Goal: Task Accomplishment & Management: Use online tool/utility

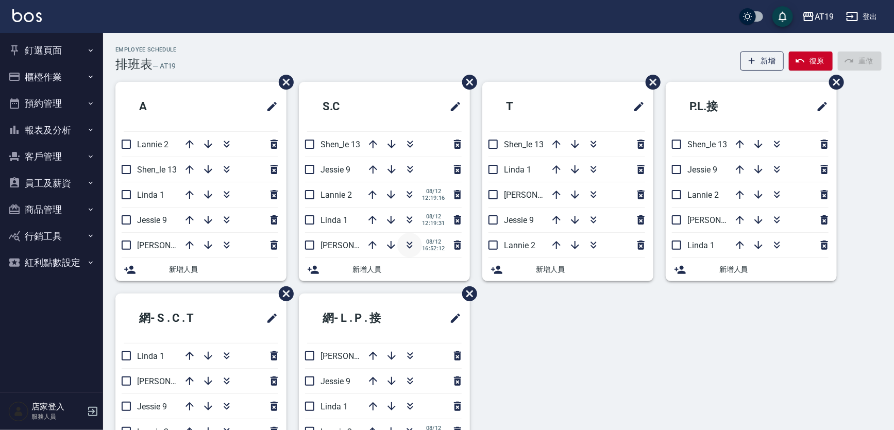
click at [409, 247] on icon "button" at bounding box center [410, 245] width 12 height 12
click at [43, 75] on button "櫃檯作業" at bounding box center [51, 77] width 95 height 27
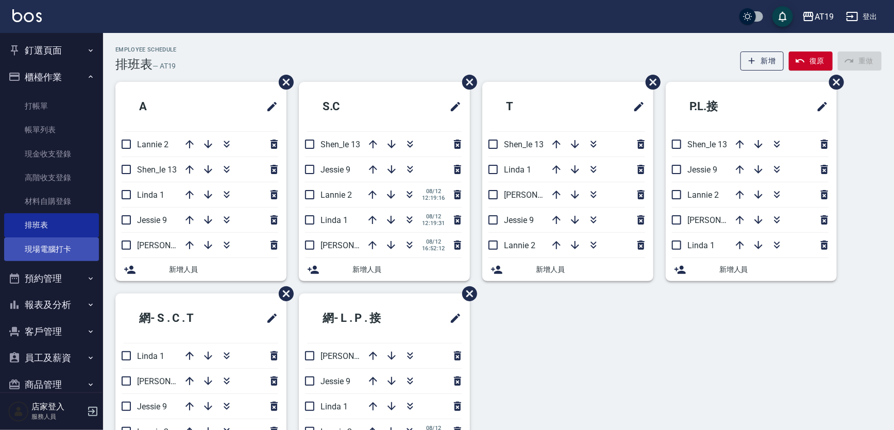
click at [55, 246] on link "現場電腦打卡" at bounding box center [51, 250] width 95 height 24
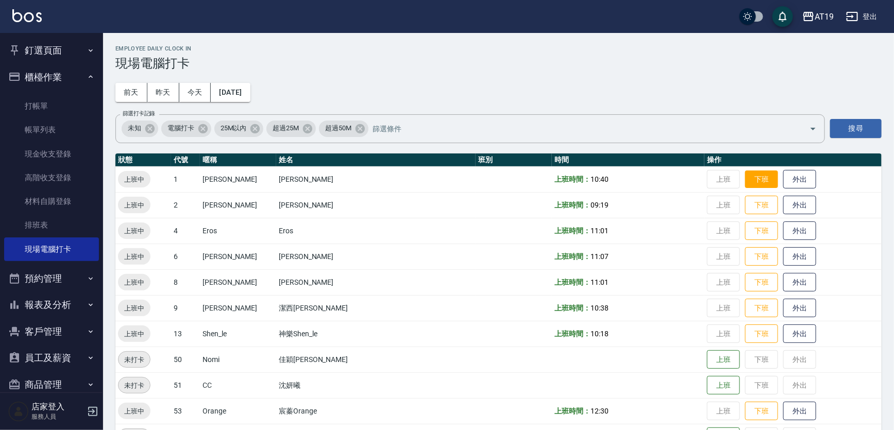
click at [745, 180] on button "下班" at bounding box center [761, 180] width 33 height 18
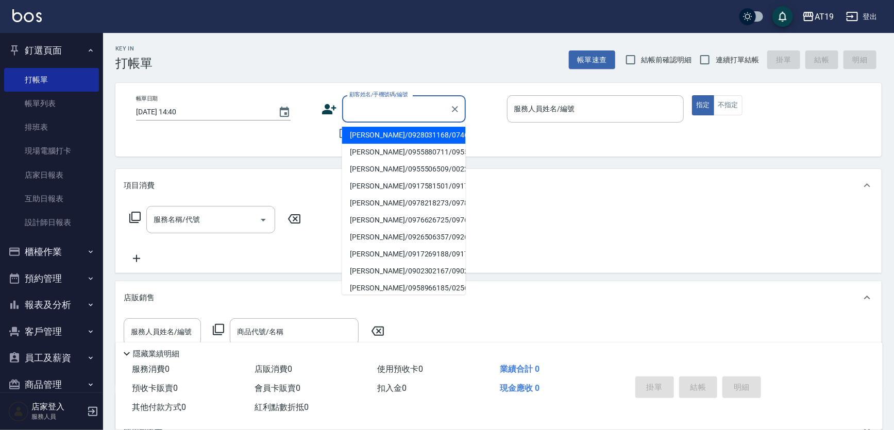
click at [395, 111] on input "顧客姓名/手機號碼/編號" at bounding box center [396, 109] width 99 height 18
type input "[PERSON_NAME]/0939333853/0939333853"
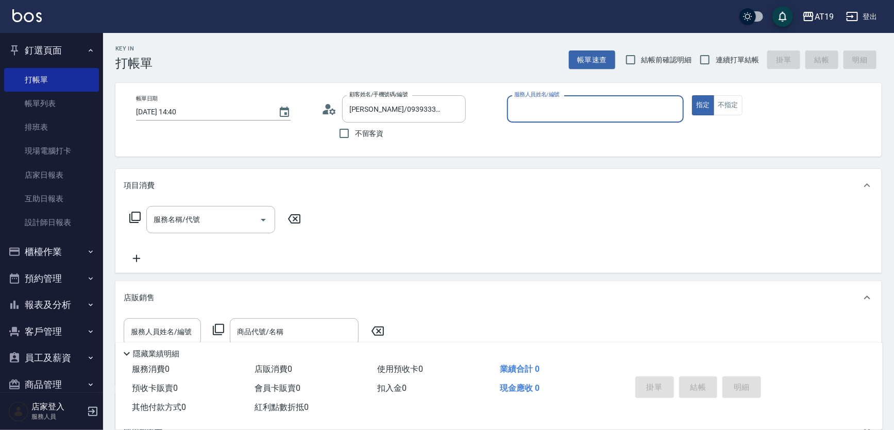
type input "[PERSON_NAME]- 8"
click at [692, 95] on button "指定" at bounding box center [703, 105] width 22 height 20
type button "true"
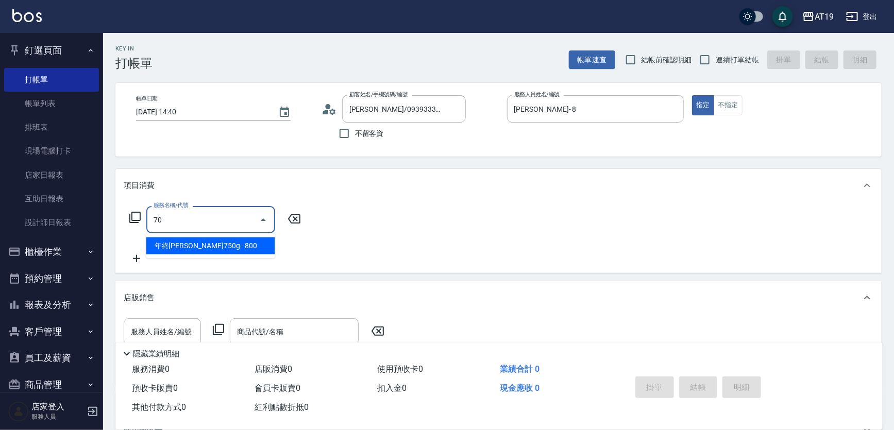
type input "704"
type input "500"
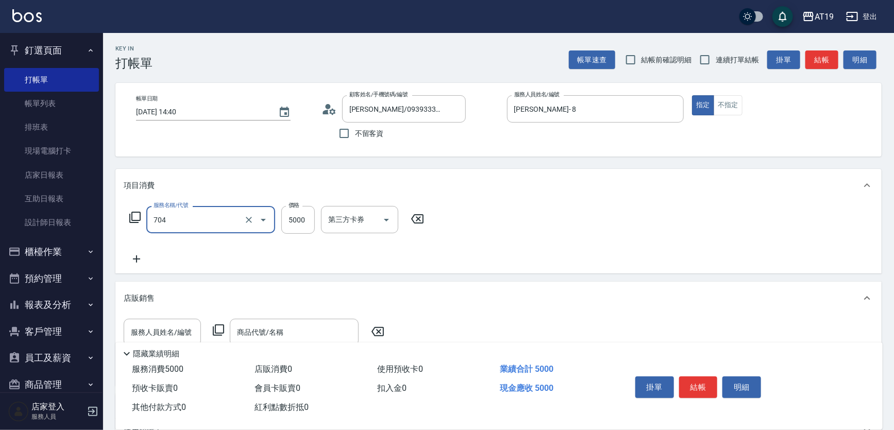
type input "新羽毛鉑金接髮調整(704)"
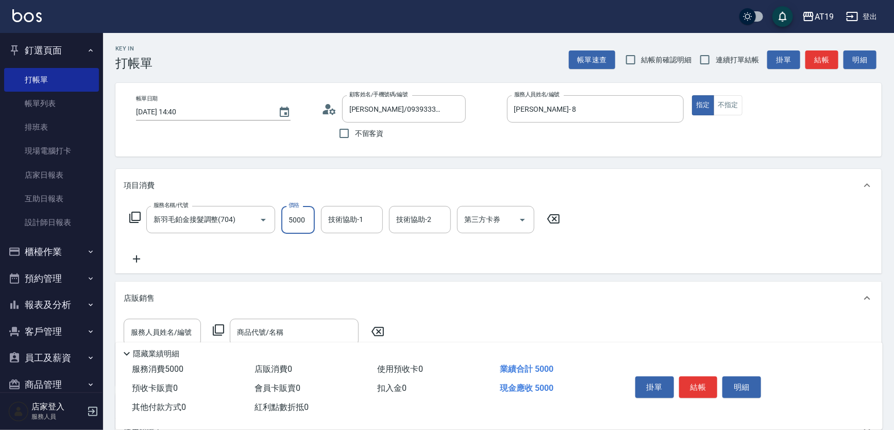
type input "0"
type input "23"
type input "20"
type input "2300"
type input "230"
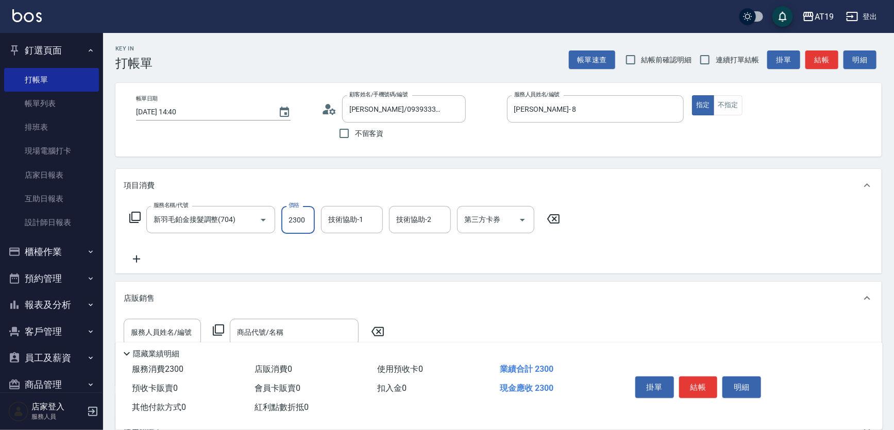
type input "2300"
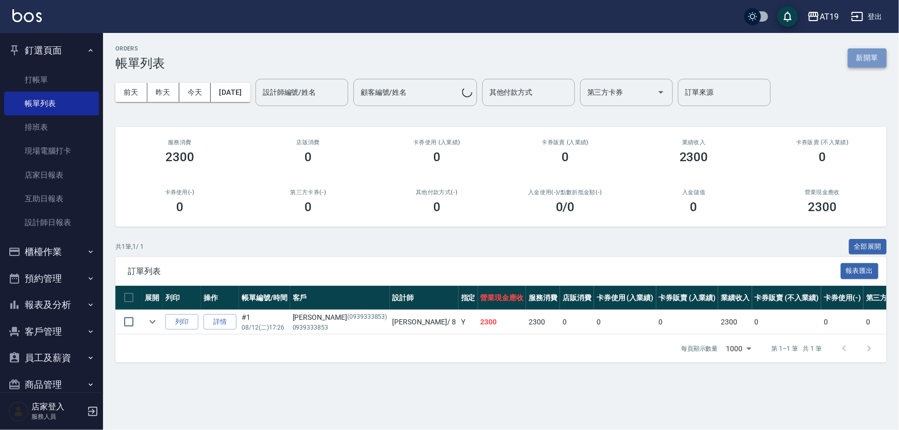
click at [872, 52] on button "新開單" at bounding box center [867, 57] width 39 height 19
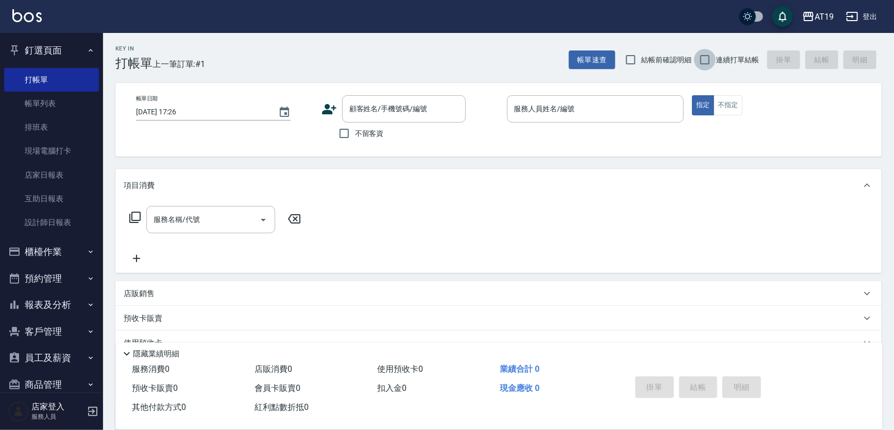
click at [709, 59] on input "連續打單結帳" at bounding box center [705, 60] width 22 height 22
checkbox input "true"
drag, startPoint x: 326, startPoint y: 115, endPoint x: 333, endPoint y: 113, distance: 6.9
click at [333, 113] on icon at bounding box center [329, 109] width 15 height 15
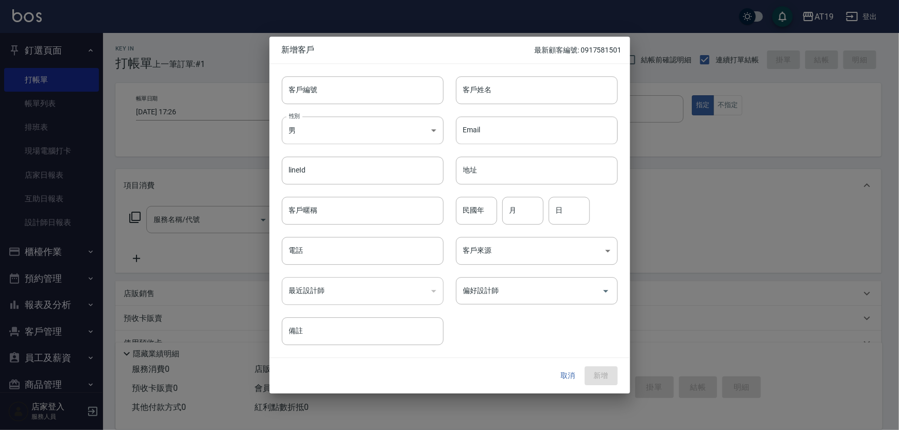
drag, startPoint x: 388, startPoint y: 108, endPoint x: 397, endPoint y: 104, distance: 10.2
click at [391, 106] on div "性別 男 [DEMOGRAPHIC_DATA] 性別" at bounding box center [357, 124] width 174 height 40
click at [701, 284] on div at bounding box center [449, 215] width 899 height 430
click at [570, 381] on button "取消" at bounding box center [568, 376] width 33 height 19
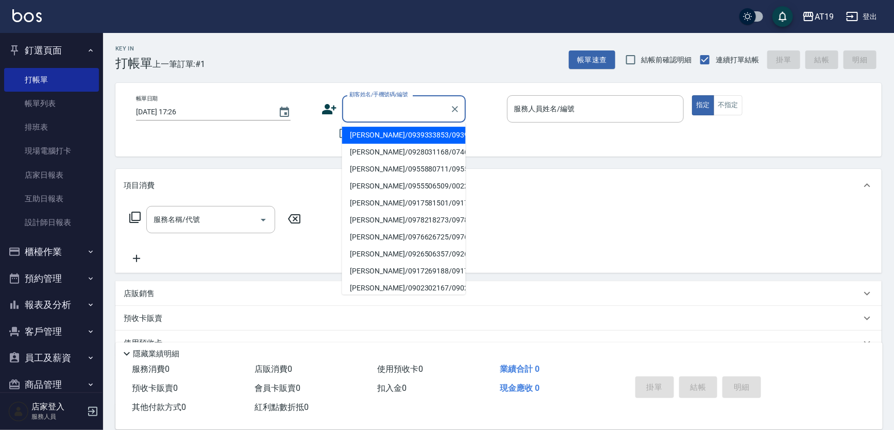
click at [419, 113] on input "顧客姓名/手機號碼/編號" at bounding box center [396, 109] width 99 height 18
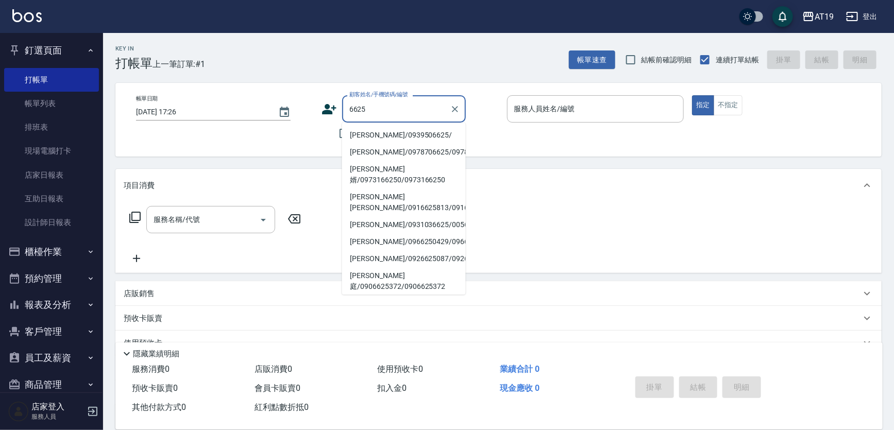
type input "[PERSON_NAME]/0939506625/"
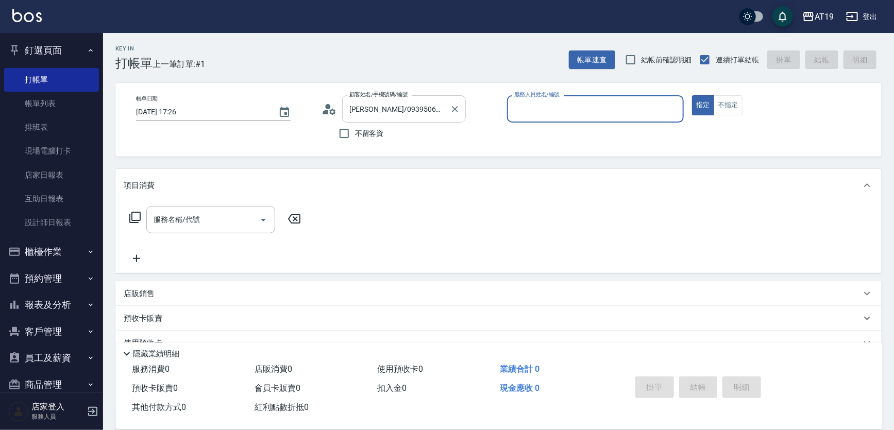
type input "[PERSON_NAME]- 8"
click at [692, 95] on button "指定" at bounding box center [703, 105] width 22 height 20
type button "true"
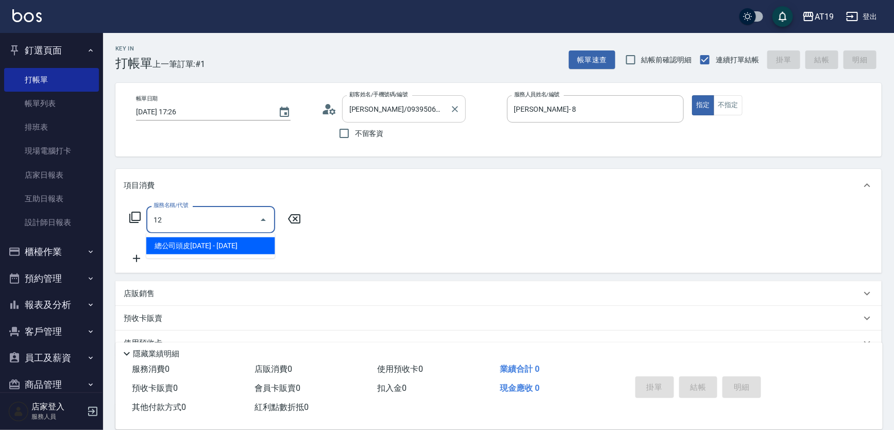
type input "126"
type input "250"
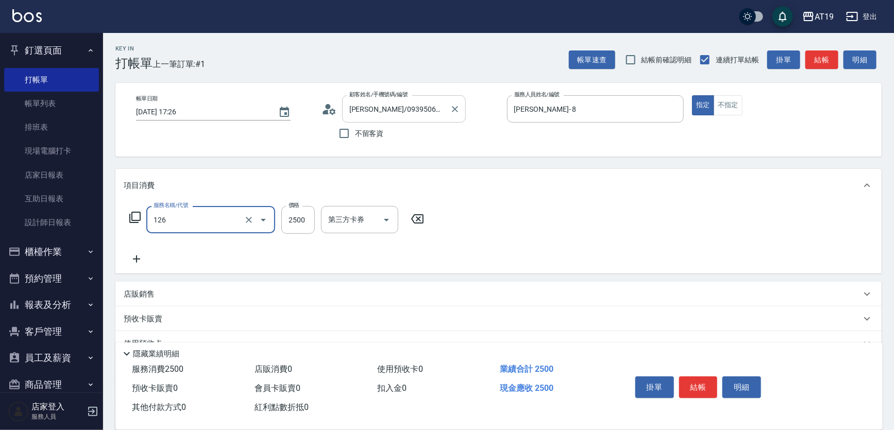
type input "PRP養髮漢萃精華(126)"
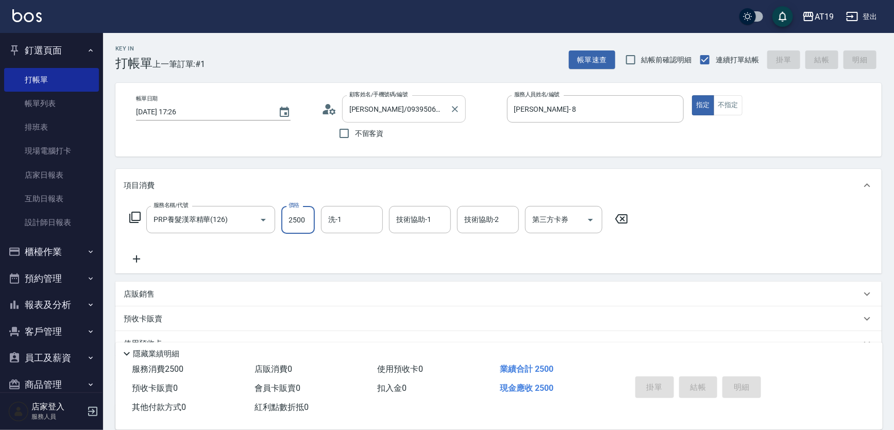
type input "[DATE] 17:27"
type input "0"
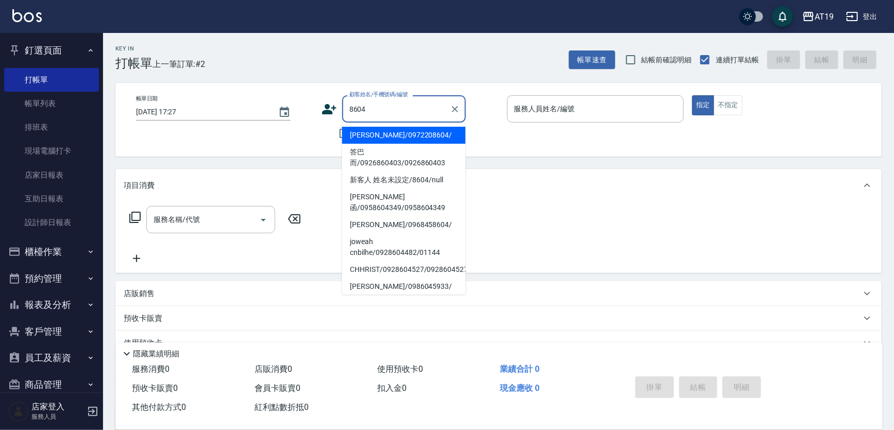
type input "[PERSON_NAME]/0972208604/"
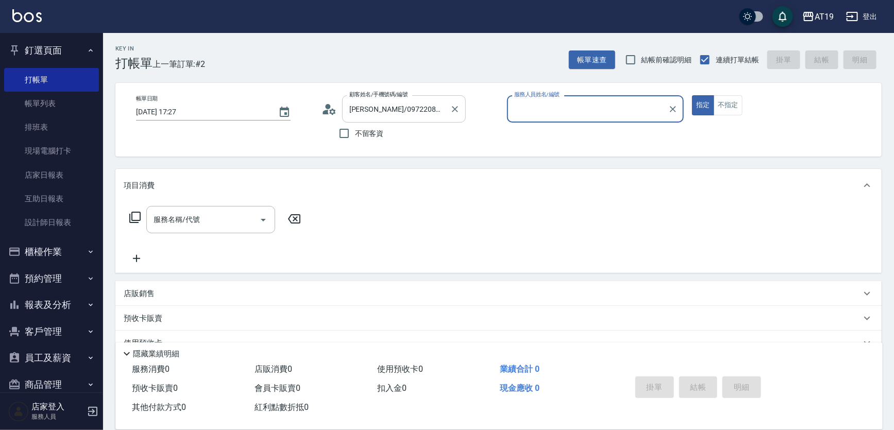
type input "Lannie- 2"
click at [692, 95] on button "指定" at bounding box center [703, 105] width 22 height 20
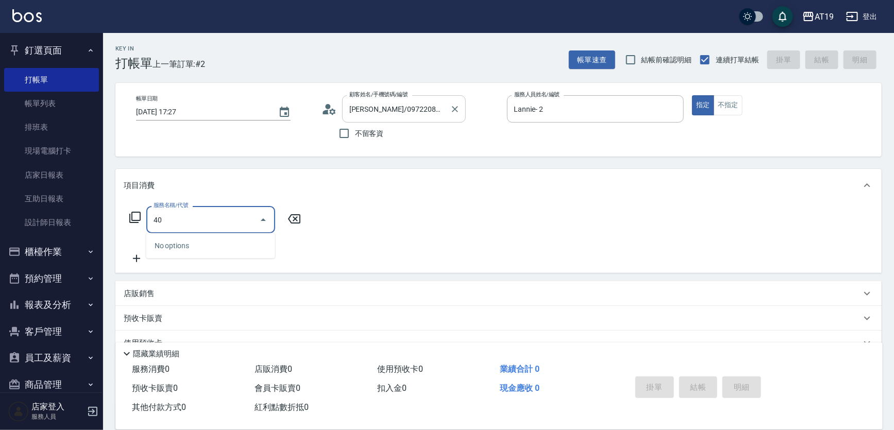
type input "401"
type input "30"
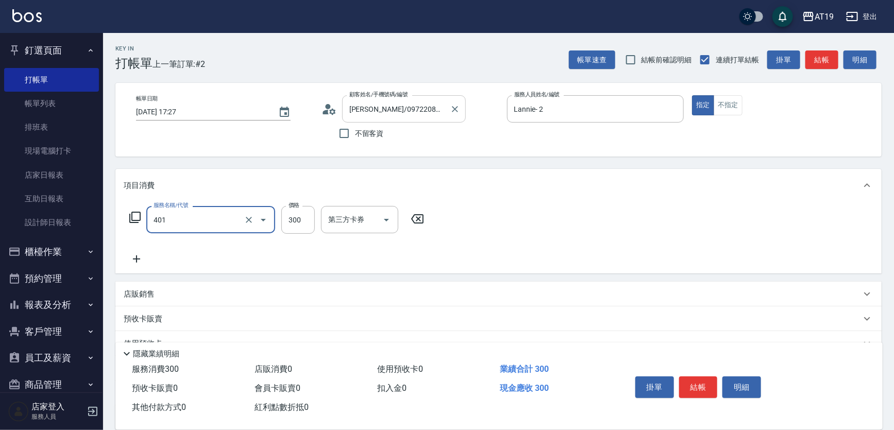
type input "剪髮(401)"
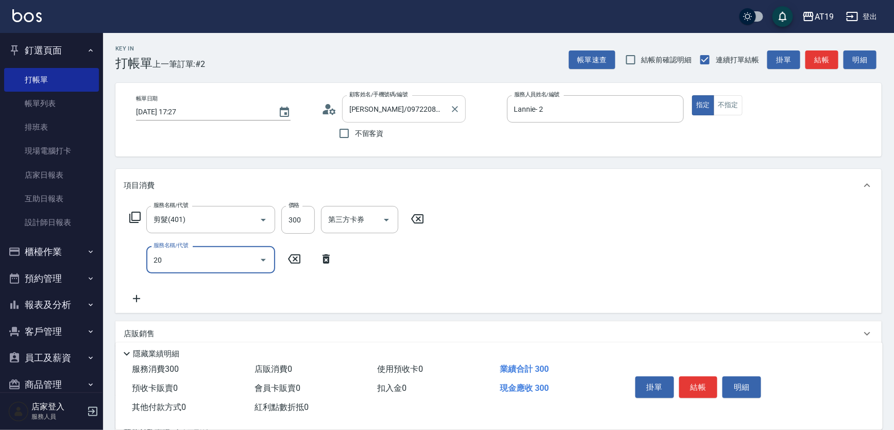
type input "201"
type input "60"
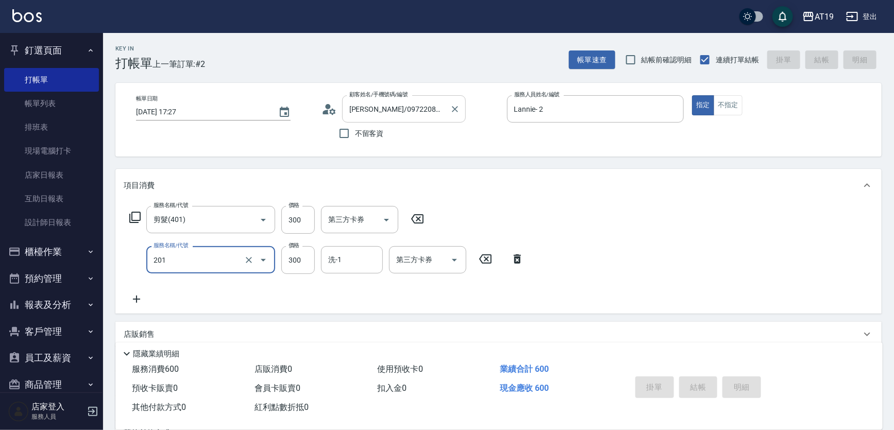
type input "0"
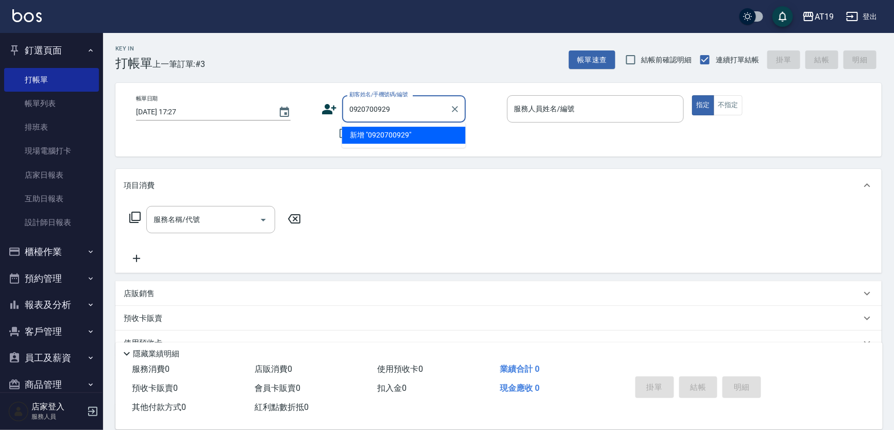
type input "0920700929"
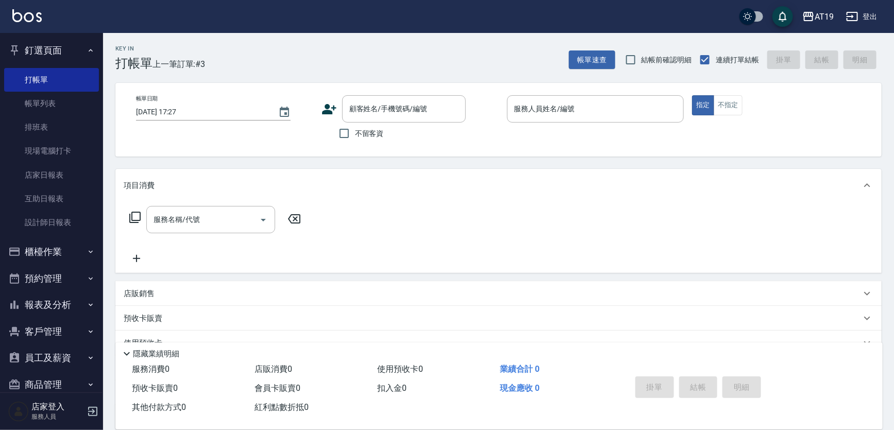
drag, startPoint x: 328, startPoint y: 109, endPoint x: 335, endPoint y: 105, distance: 8.3
click at [335, 105] on icon at bounding box center [329, 109] width 15 height 15
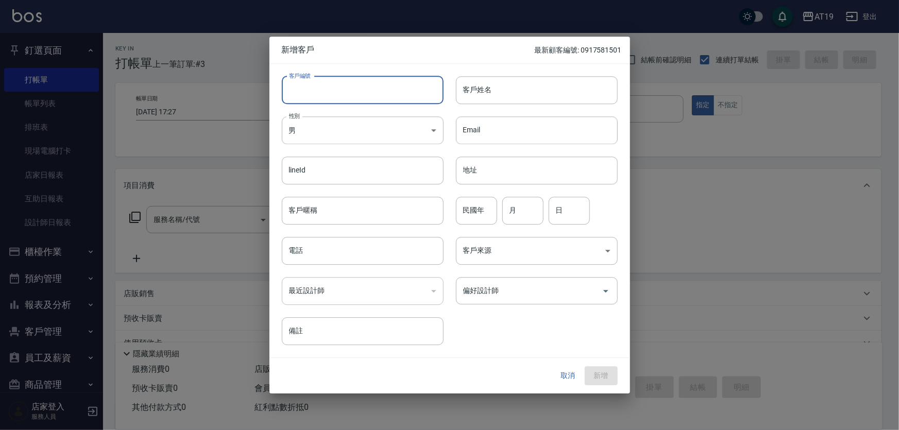
click at [379, 82] on input "客戶編號" at bounding box center [363, 90] width 162 height 28
paste input "0920700929"
type input "0920700929"
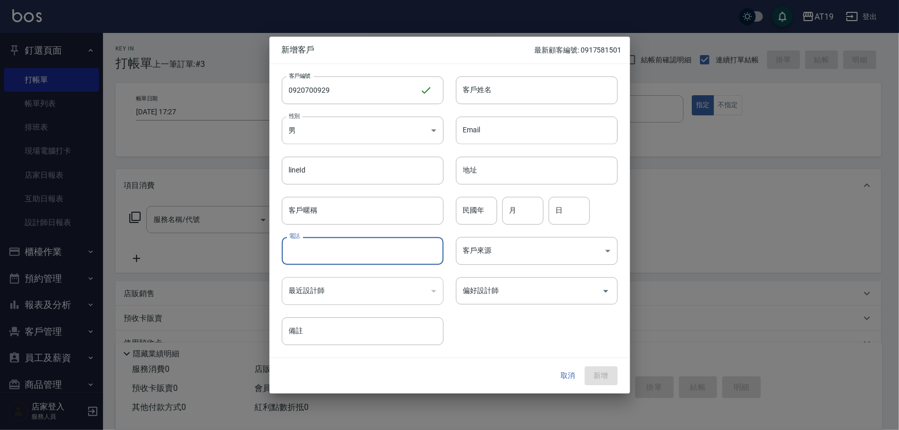
drag, startPoint x: 341, startPoint y: 263, endPoint x: 345, endPoint y: 253, distance: 11.1
click at [343, 260] on input "電話" at bounding box center [363, 251] width 162 height 28
paste input "0920700929"
type input "0920700929"
click at [343, 129] on body "AT19 登出 釘選頁面 打帳單 帳單列表 排班表 現場電腦打卡 店家日報表 互助日報表 設計師日報表 櫃檯作業 打帳單 帳單列表 現金收支登錄 高階收支登錄…" at bounding box center [449, 263] width 899 height 527
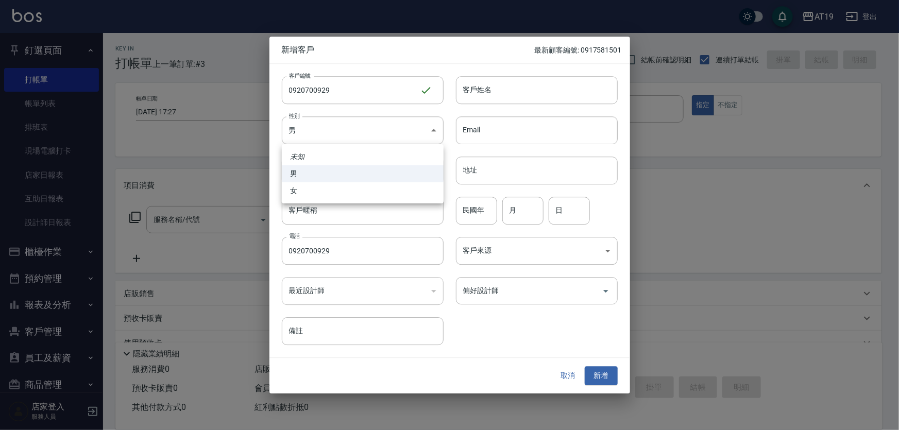
drag, startPoint x: 339, startPoint y: 195, endPoint x: 364, endPoint y: 161, distance: 43.1
click at [339, 194] on li "女" at bounding box center [363, 190] width 162 height 17
type input "[DEMOGRAPHIC_DATA]"
drag, startPoint x: 530, startPoint y: 88, endPoint x: 524, endPoint y: 72, distance: 17.1
click at [530, 86] on input "客戶姓名" at bounding box center [537, 90] width 162 height 28
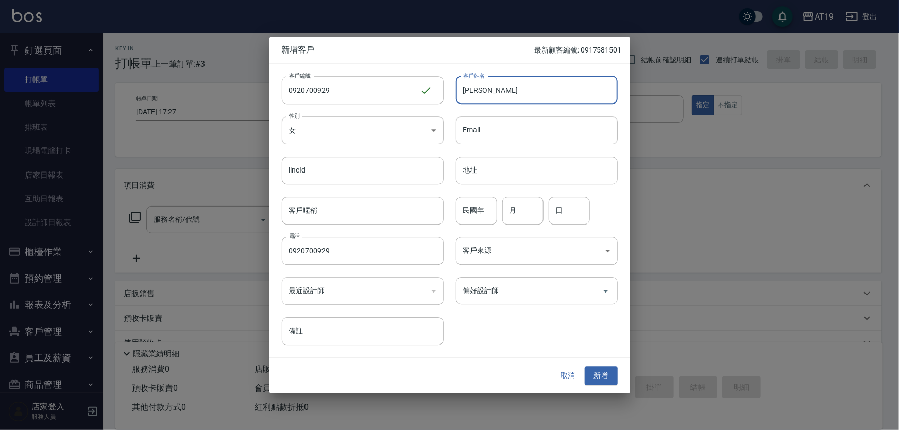
type input "[PERSON_NAME]"
type input "01"
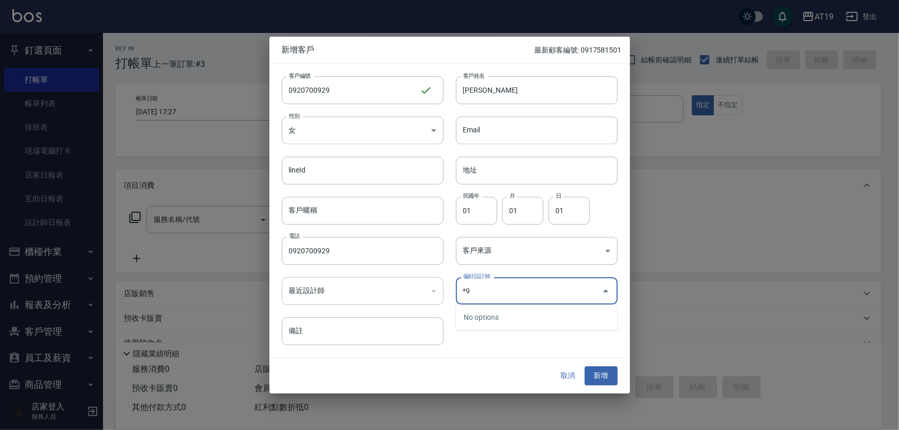
type input "*"
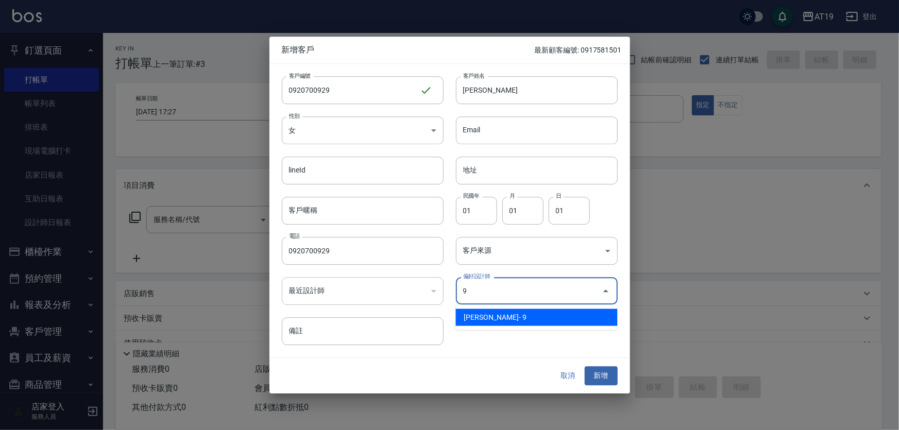
type input "[PERSON_NAME][PERSON_NAME]"
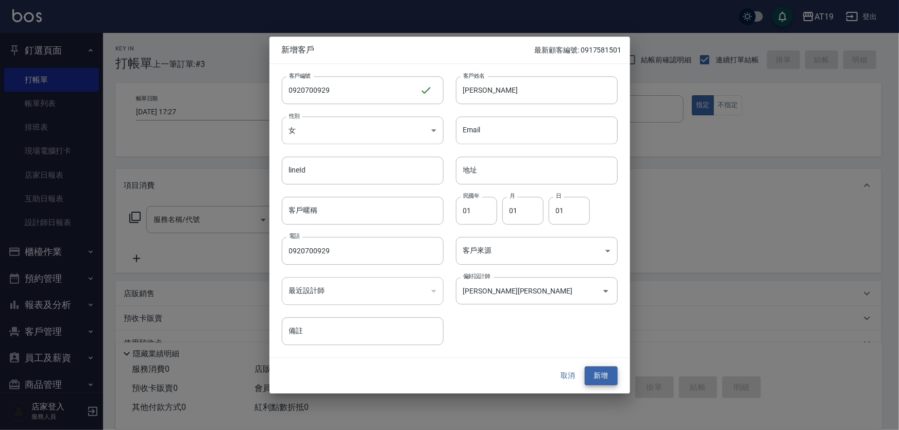
click at [585, 367] on button "新增" at bounding box center [601, 376] width 33 height 19
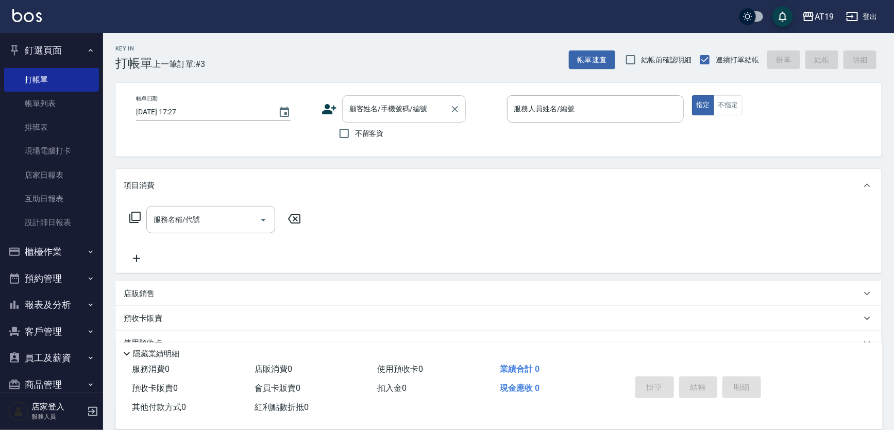
click at [408, 118] on div "顧客姓名/手機號碼/編號" at bounding box center [404, 108] width 124 height 27
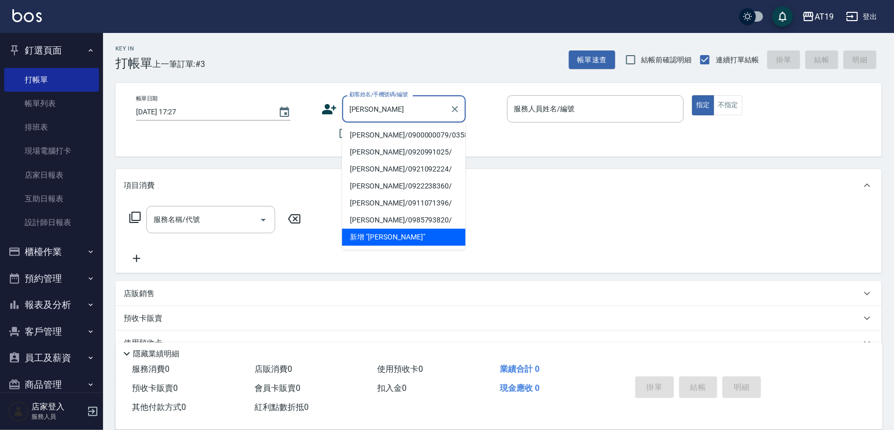
type input "[PERSON_NAME]/0900000079/03585"
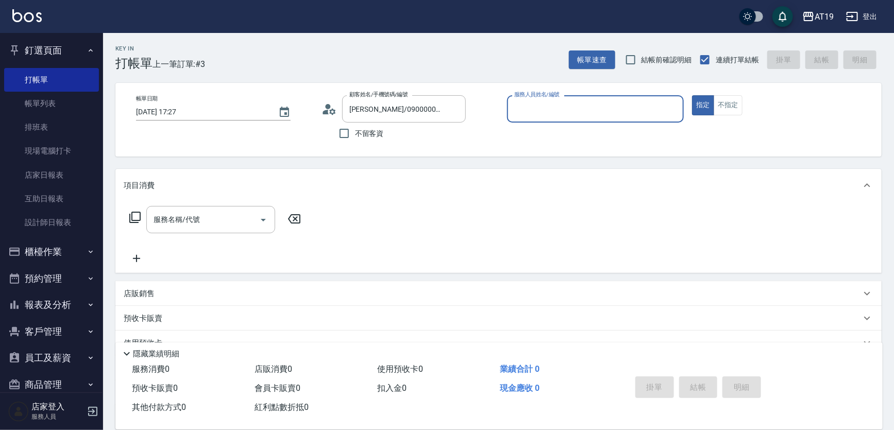
type input "Linda- 1"
click at [692, 95] on button "指定" at bounding box center [703, 105] width 22 height 20
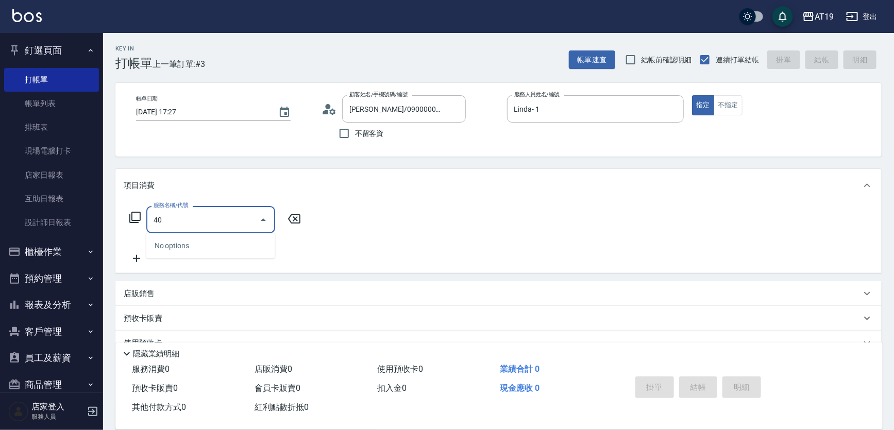
type input "401"
type input "30"
type input "剪髮(401)"
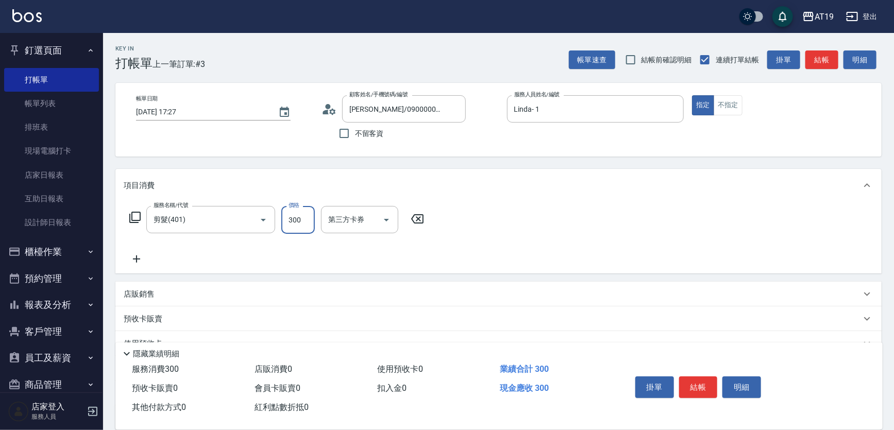
type input "0"
type input "660"
type input "6600"
type input "60"
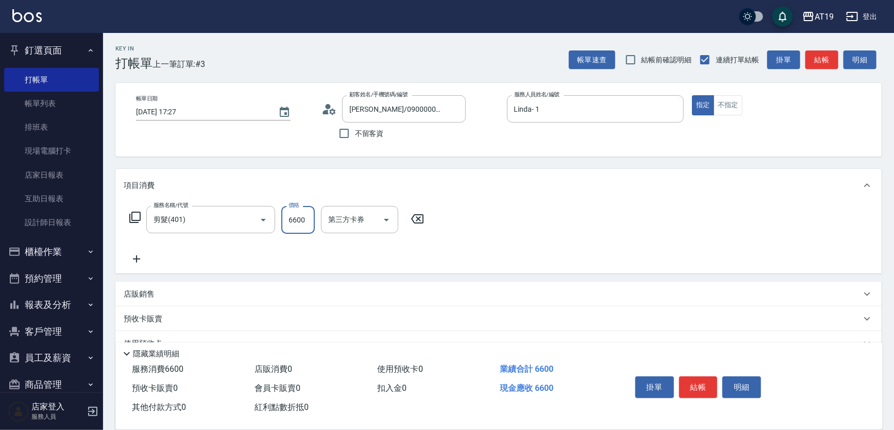
type input "660"
type input "0"
type input "60"
type input "600"
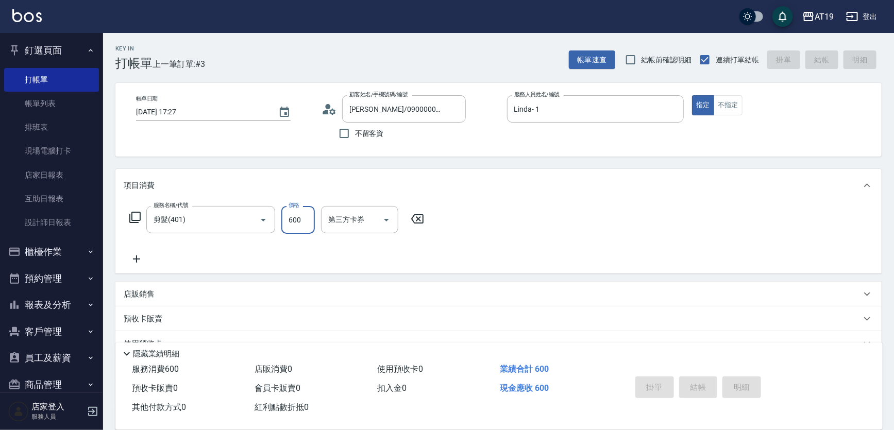
type input "[DATE] 17:28"
type input "0"
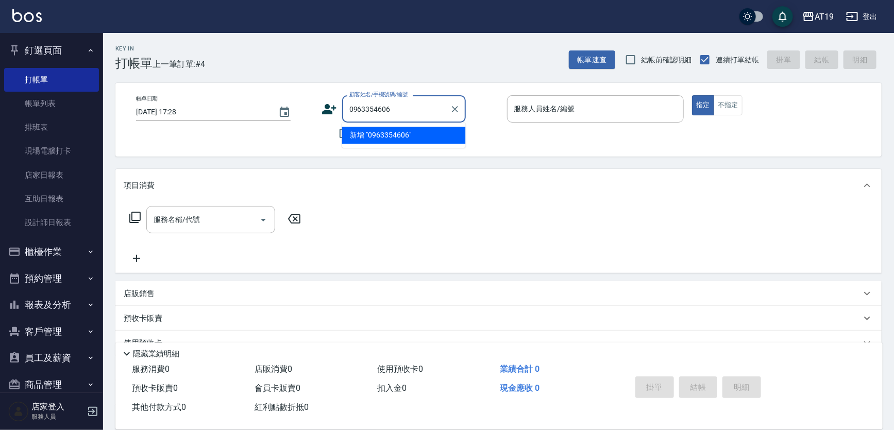
type input "0963354606"
click at [325, 107] on icon at bounding box center [329, 109] width 14 height 10
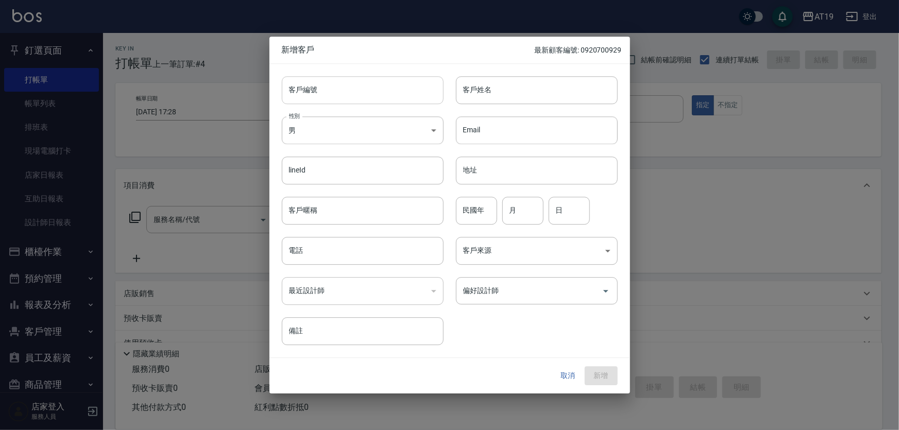
click at [345, 102] on input "客戶編號" at bounding box center [363, 90] width 162 height 28
paste input "0963354606"
type input "0963354606"
click at [328, 138] on body "AT19 登出 釘選頁面 打帳單 帳單列表 排班表 現場電腦打卡 店家日報表 互助日報表 設計師日報表 櫃檯作業 打帳單 帳單列表 現金收支登錄 高階收支登錄…" at bounding box center [449, 263] width 899 height 527
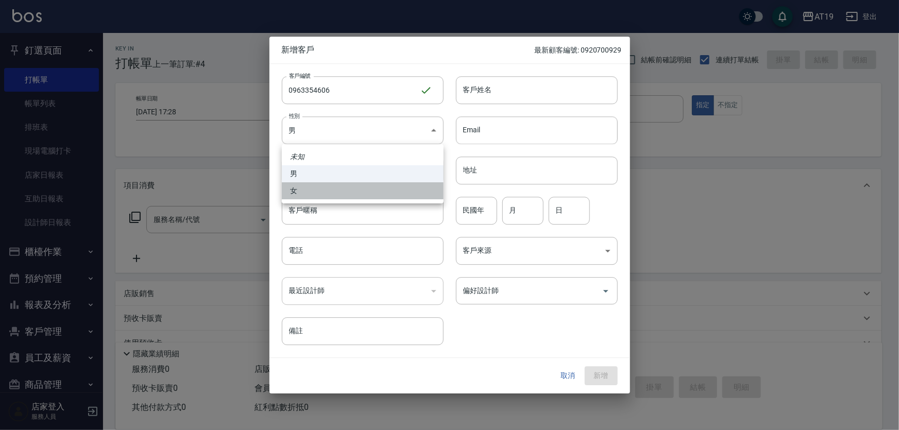
click at [320, 193] on li "女" at bounding box center [363, 190] width 162 height 17
type input "[DEMOGRAPHIC_DATA]"
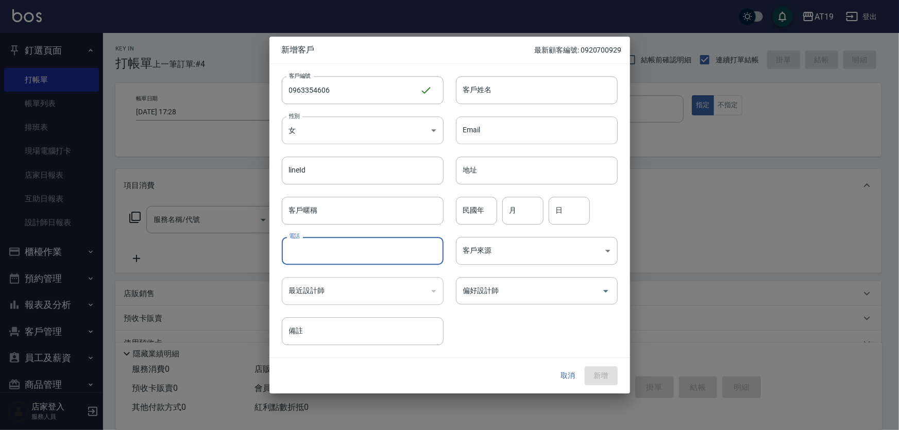
click at [332, 254] on input "電話" at bounding box center [363, 251] width 162 height 28
paste input "0963354606"
type input "0963354606"
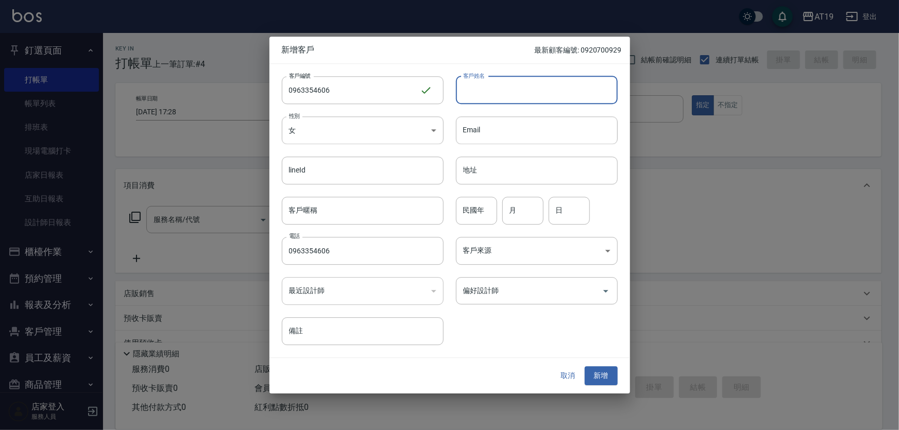
click at [472, 93] on input "客戶姓名" at bounding box center [537, 90] width 162 height 28
type input "愻"
type input "[PERSON_NAME]"
type input "01"
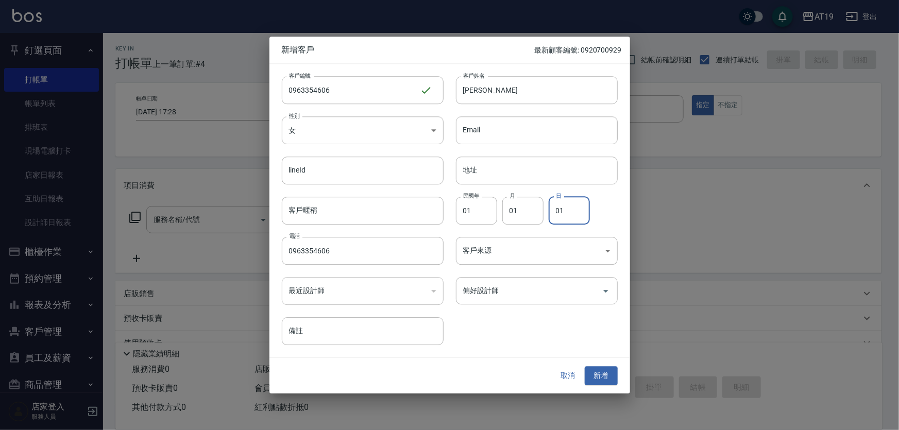
type input "01"
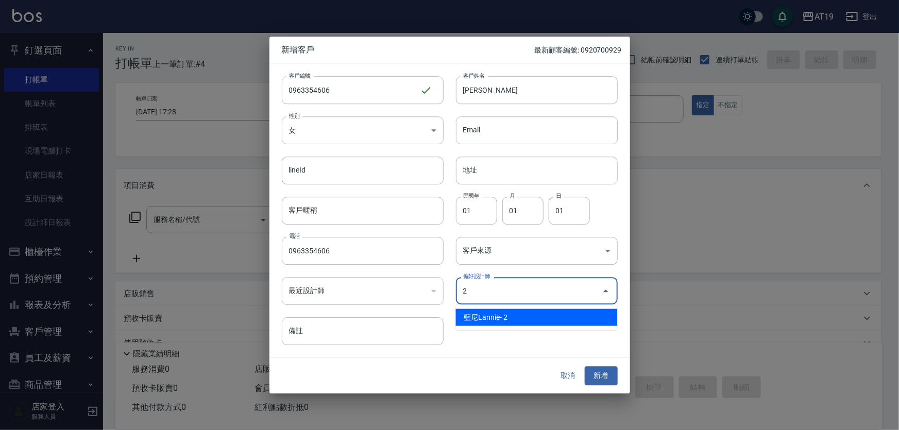
type input "[PERSON_NAME]"
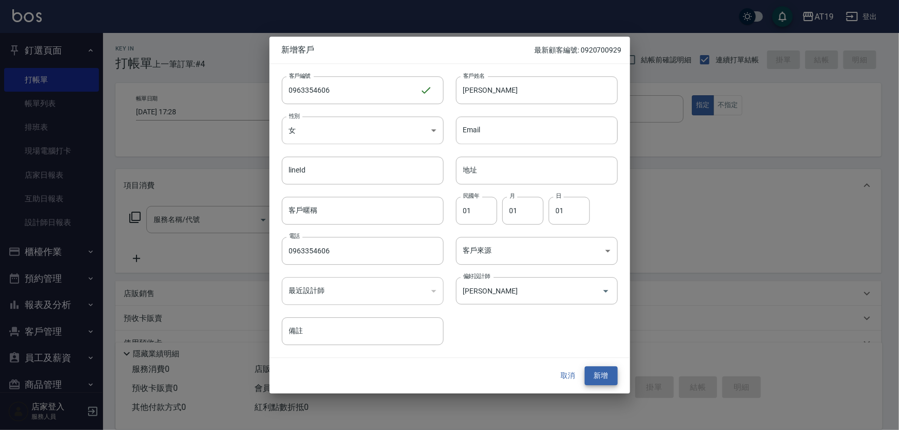
click at [585, 367] on button "新增" at bounding box center [601, 376] width 33 height 19
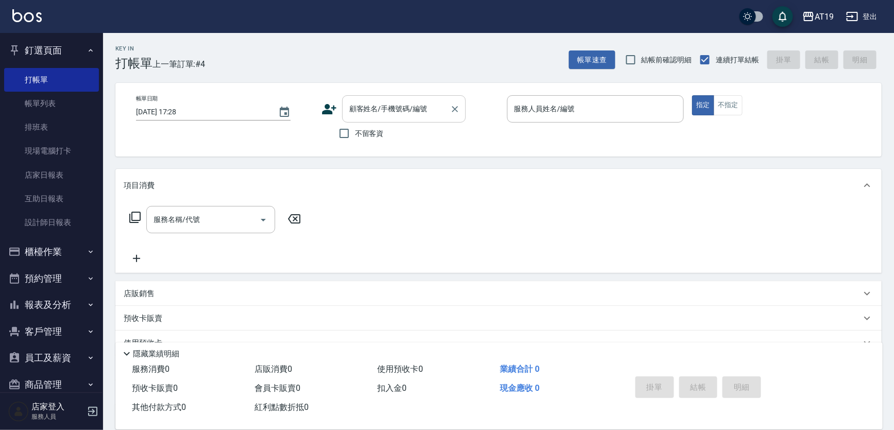
drag, startPoint x: 420, startPoint y: 118, endPoint x: 423, endPoint y: 101, distance: 16.9
click at [421, 114] on input "顧客姓名/手機號碼/編號" at bounding box center [396, 109] width 99 height 18
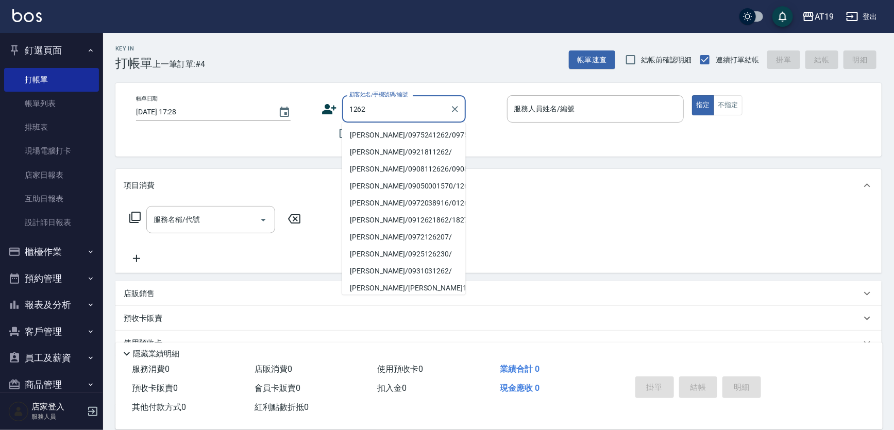
type input "[PERSON_NAME]/0975241262/0975241262"
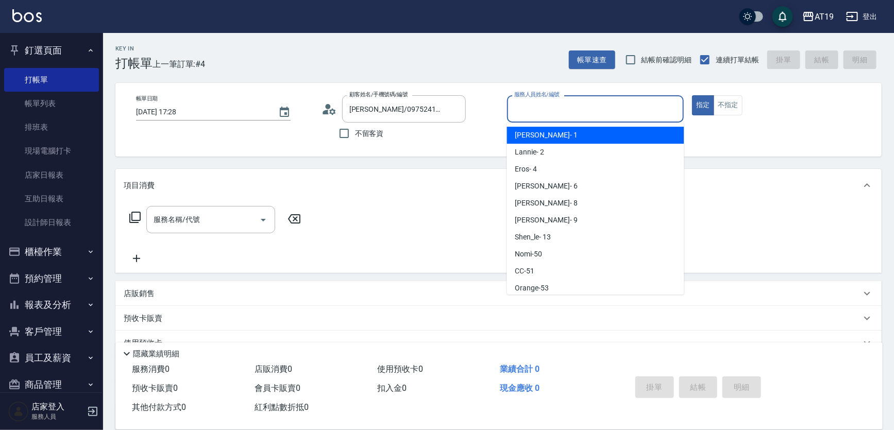
scroll to position [19, 0]
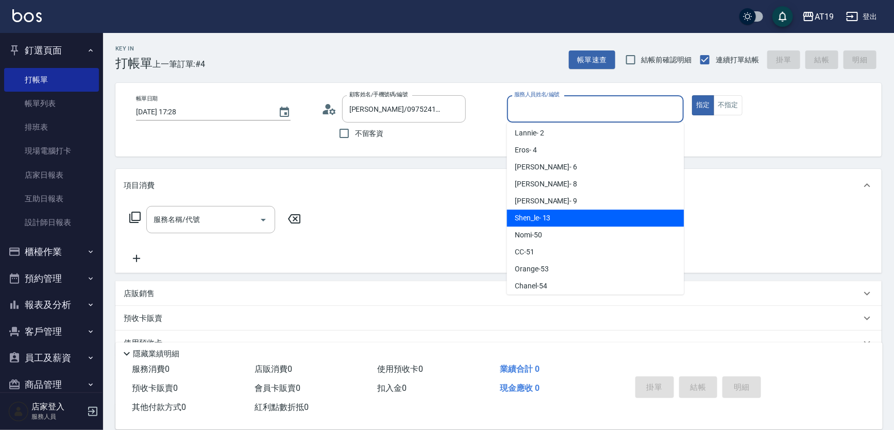
type input "Shen_le- 13"
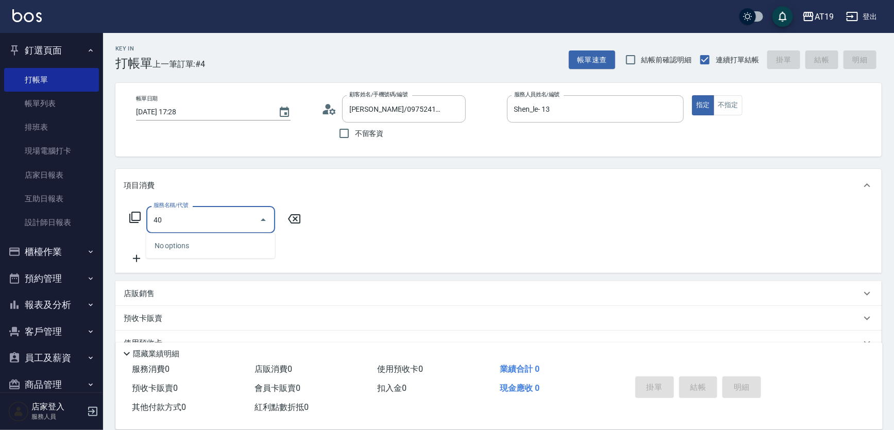
type input "401"
type input "30"
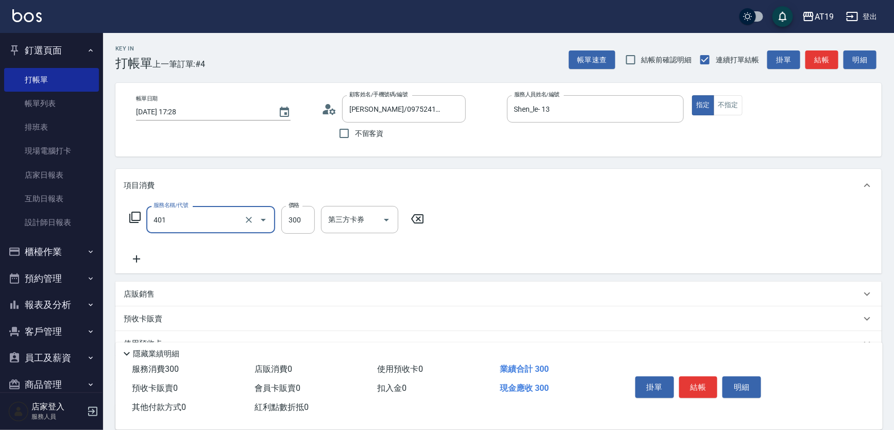
type input "剪髮(401)"
type input "0"
type input "40"
type input "400"
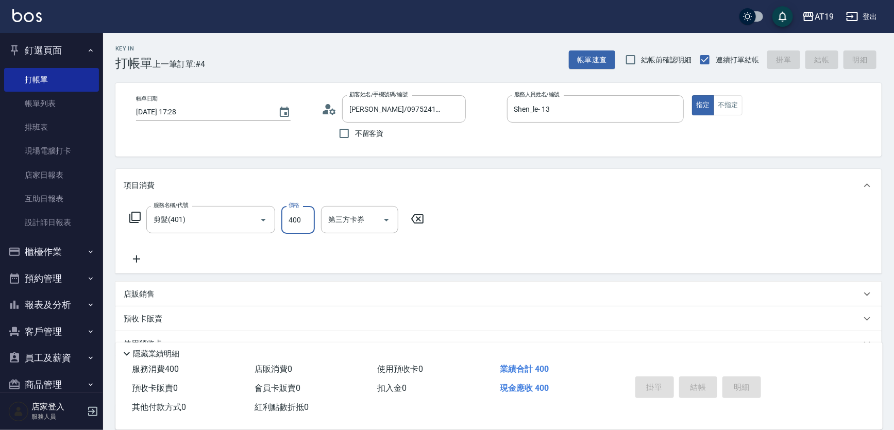
type input "[DATE] 17:30"
type input "0"
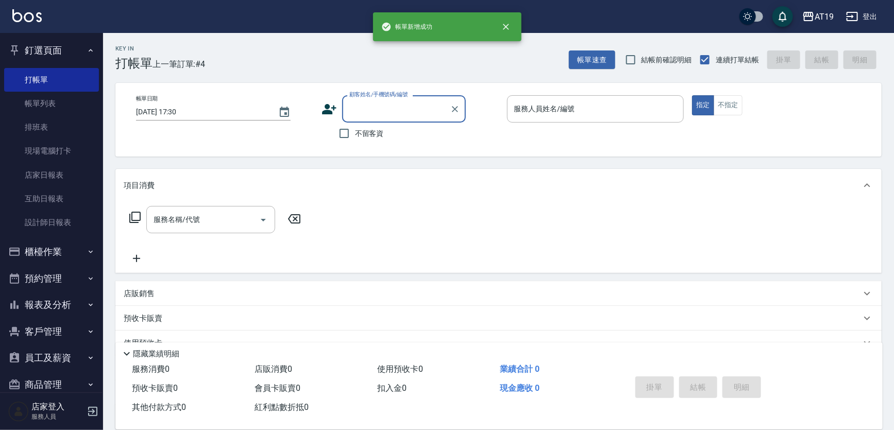
scroll to position [0, 0]
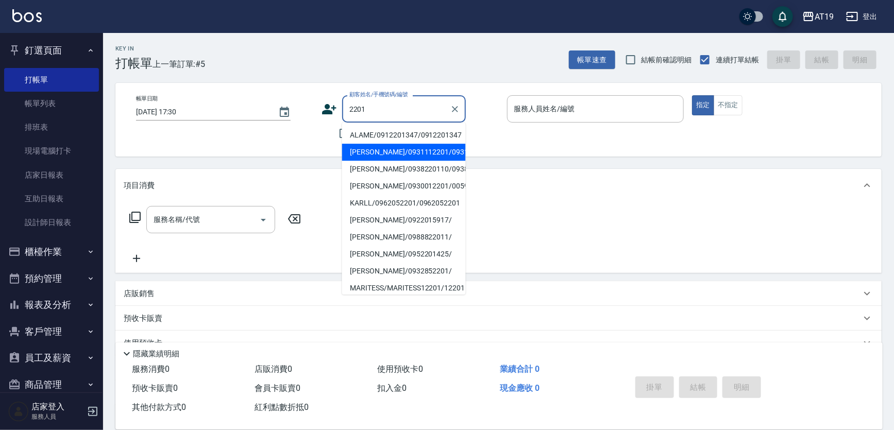
type input "[PERSON_NAME]/0931112201/0931112201"
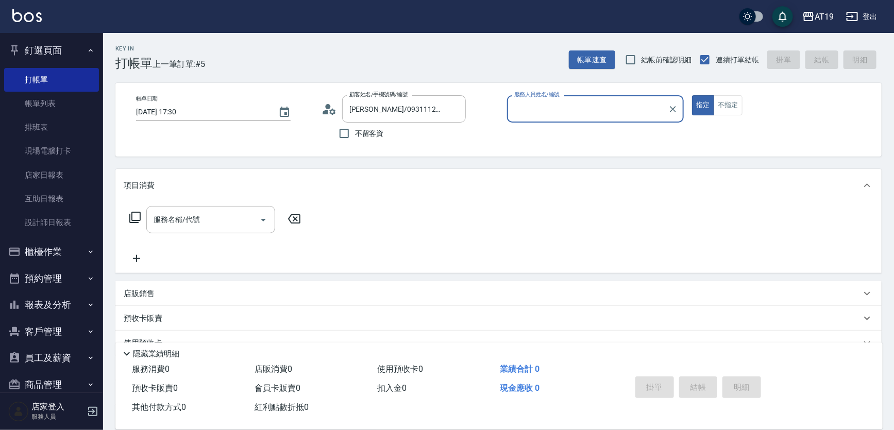
type input "[PERSON_NAME]- 6"
click at [334, 106] on icon at bounding box center [329, 109] width 15 height 15
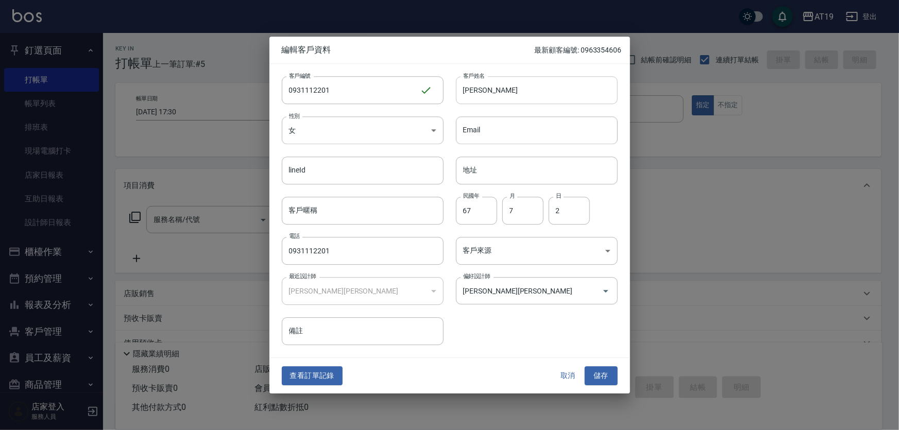
click at [470, 90] on input "[PERSON_NAME]" at bounding box center [537, 90] width 162 height 28
type input "[PERSON_NAME]"
click at [598, 375] on button "儲存" at bounding box center [601, 376] width 33 height 19
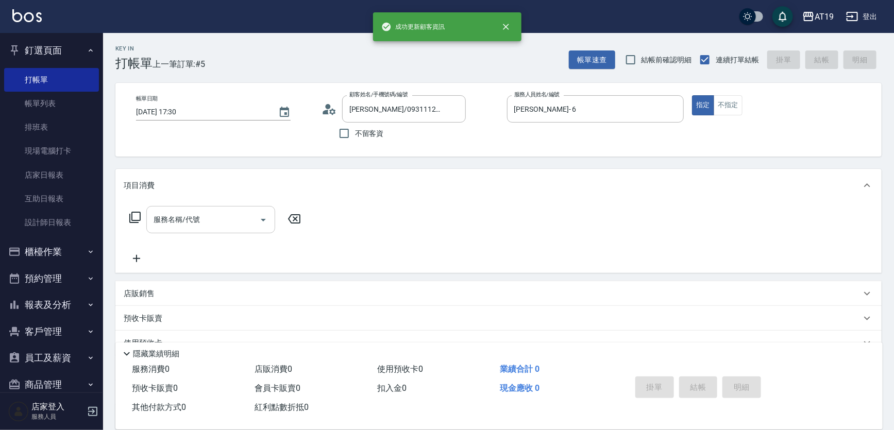
click at [190, 220] on div "服務名稱/代號 服務名稱/代號" at bounding box center [210, 219] width 129 height 27
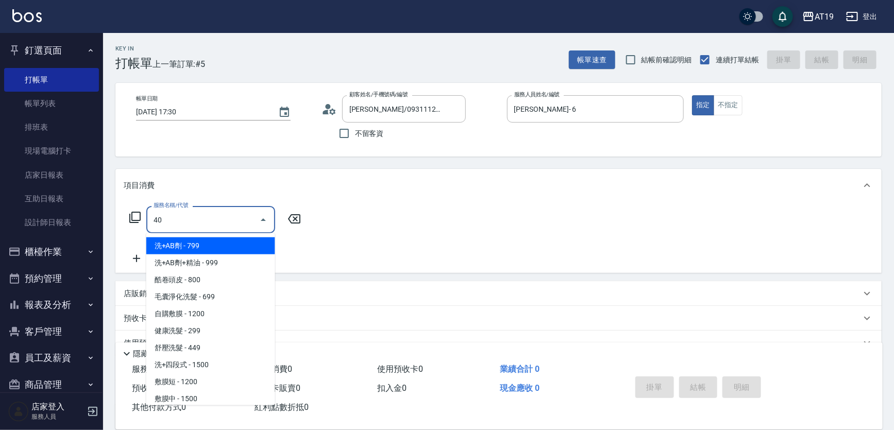
type input "401"
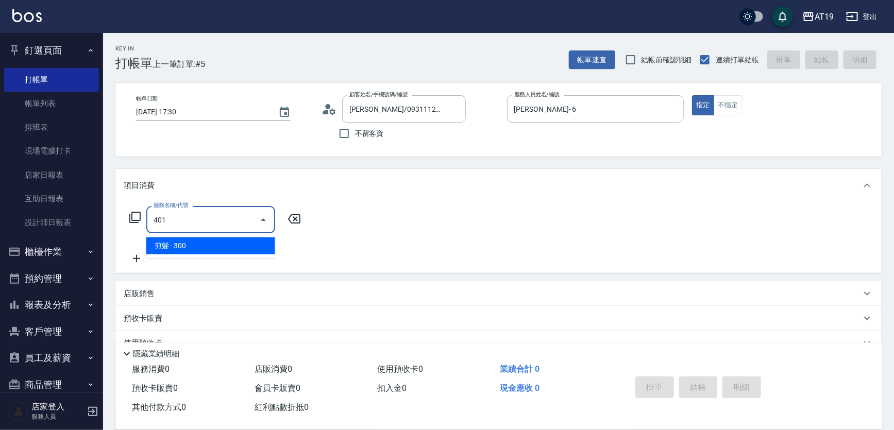
type input "30"
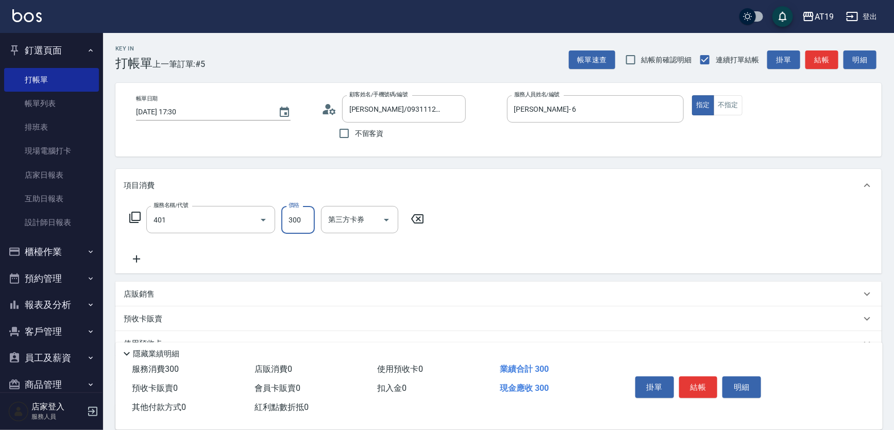
type input "剪髮(401)"
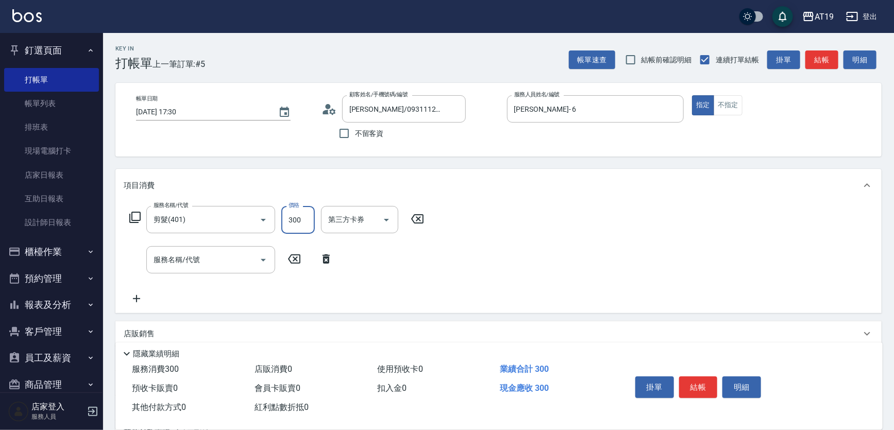
type input "4"
type input "0"
type input "400"
type input "40"
type input "400"
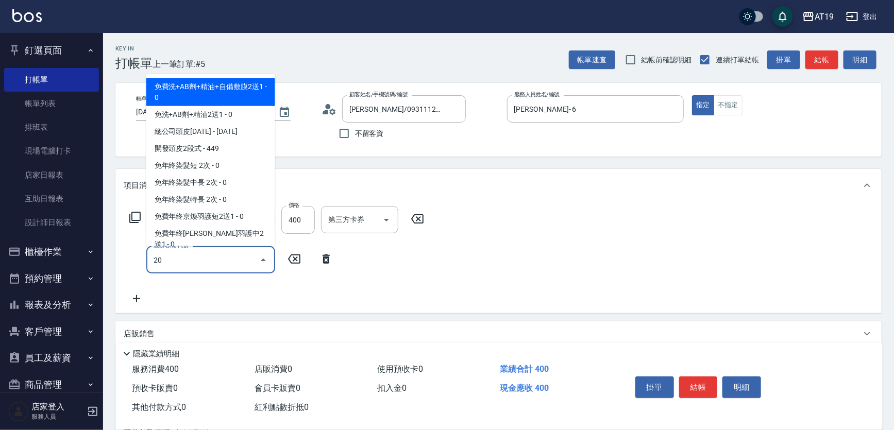
type input "201"
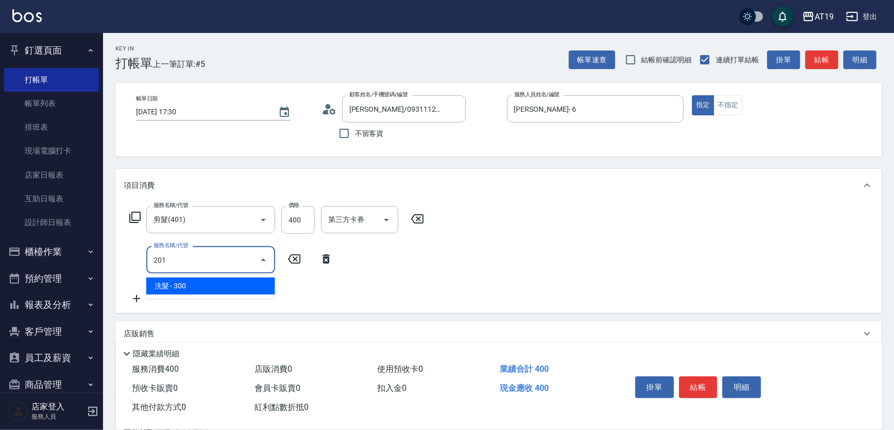
type input "70"
type input "洗髮(201)"
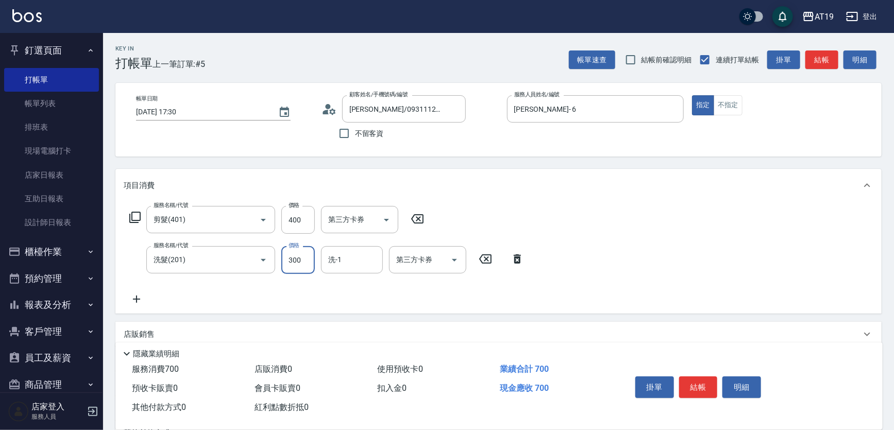
type input "4"
type input "40"
type input "400"
type input "80"
type input "400"
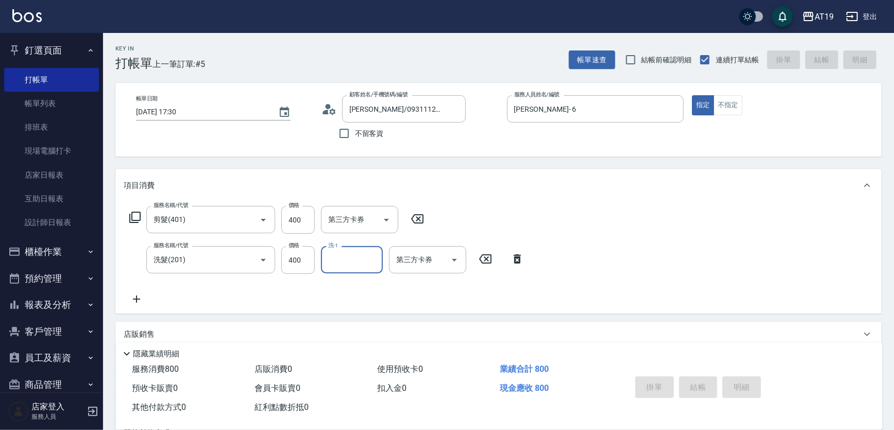
type input "0"
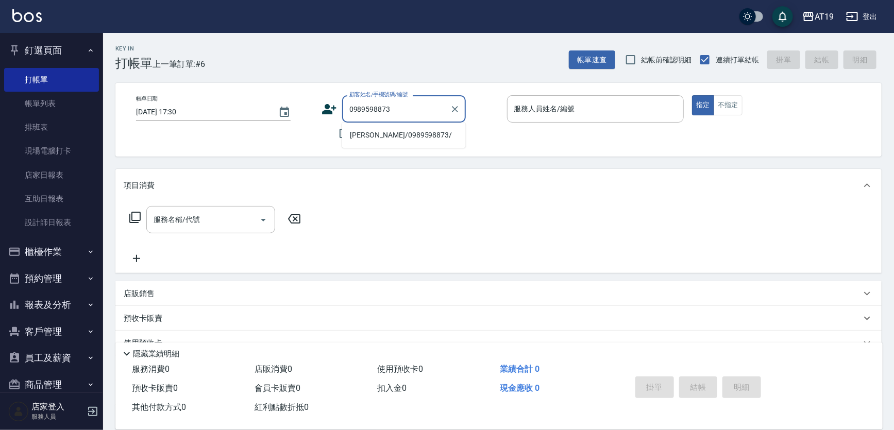
type input "[PERSON_NAME]/0989598873/"
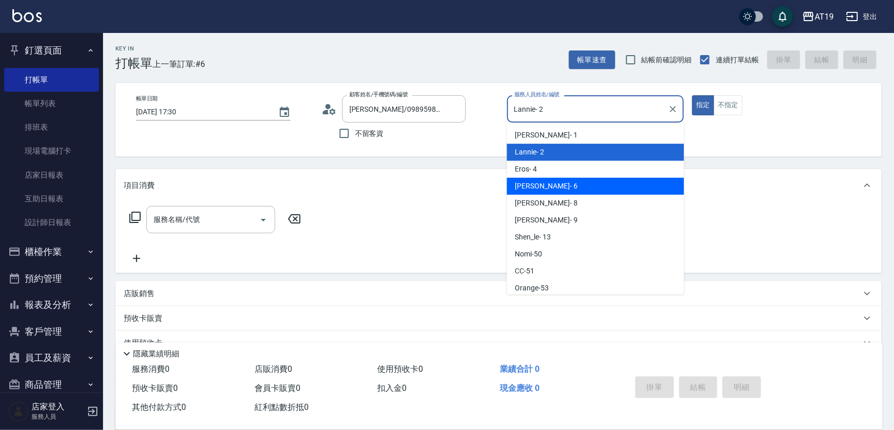
type input "[PERSON_NAME]- 6"
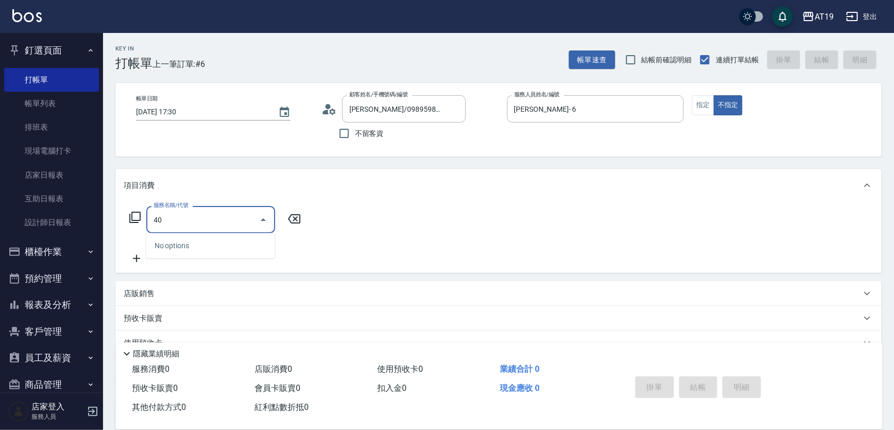
type input "401"
type input "30"
type input "剪髮(401)"
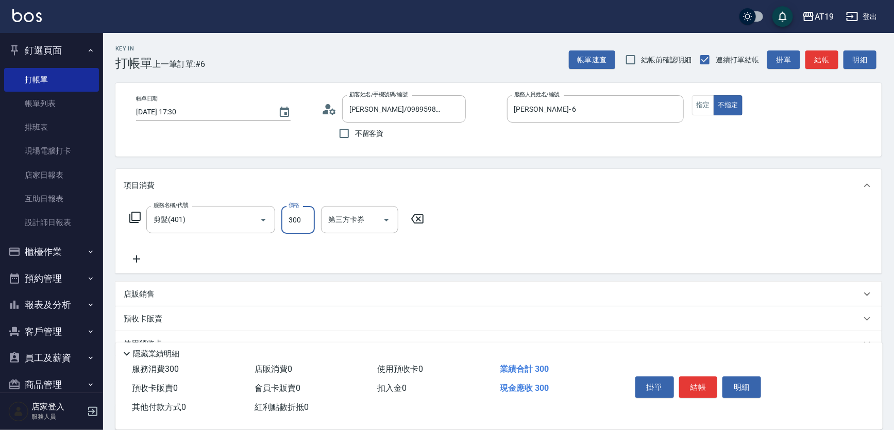
type input "0"
type input "400"
type input "40"
type input "400"
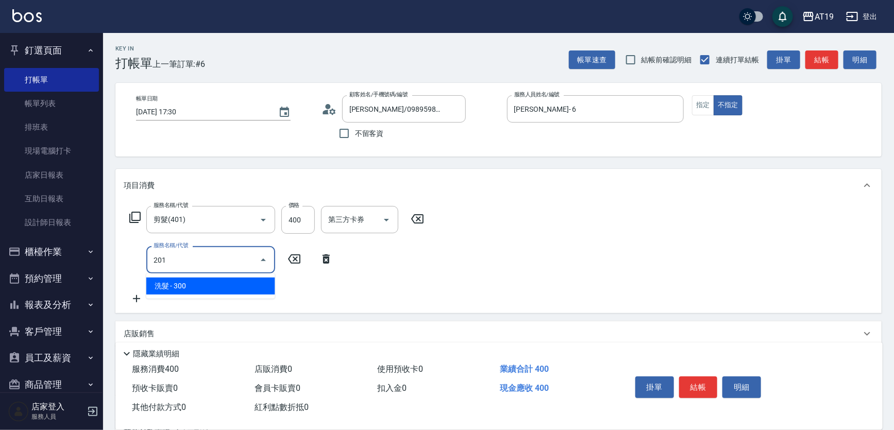
type input "201"
type input "70"
type input "洗髮(201)"
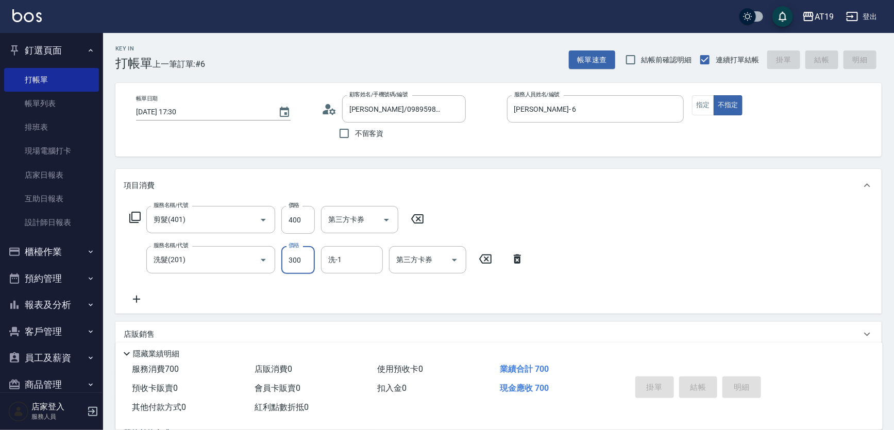
type input "[DATE] 17:31"
type input "0"
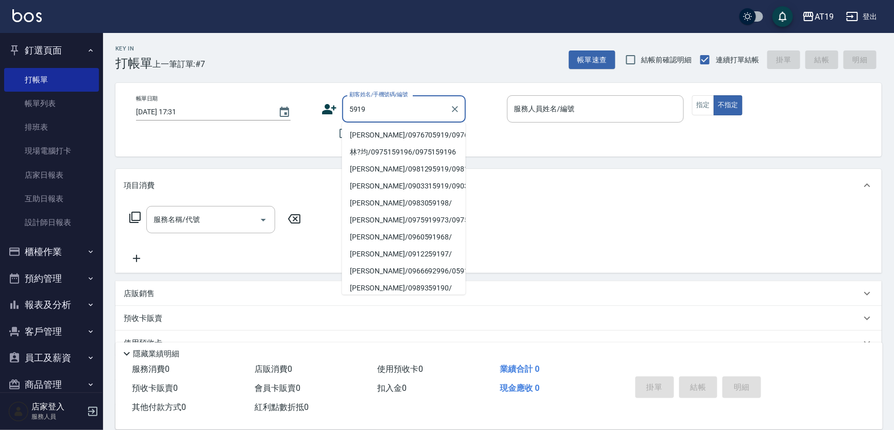
type input "[PERSON_NAME]/0976705919/0976705919"
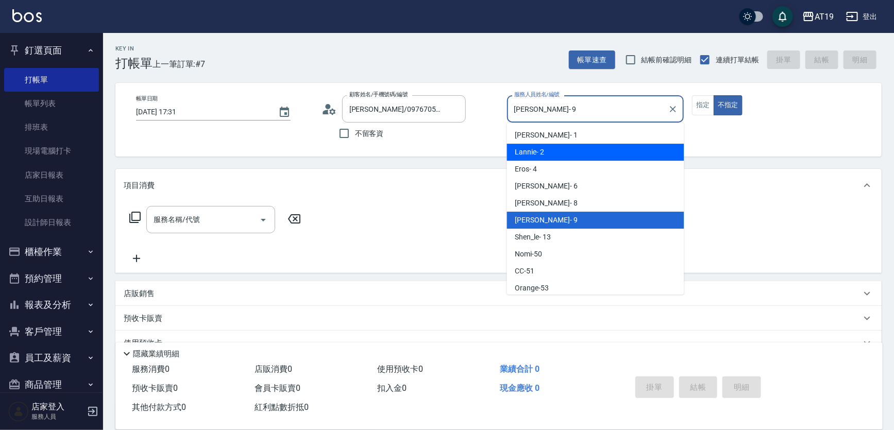
type input "Lannie- 2"
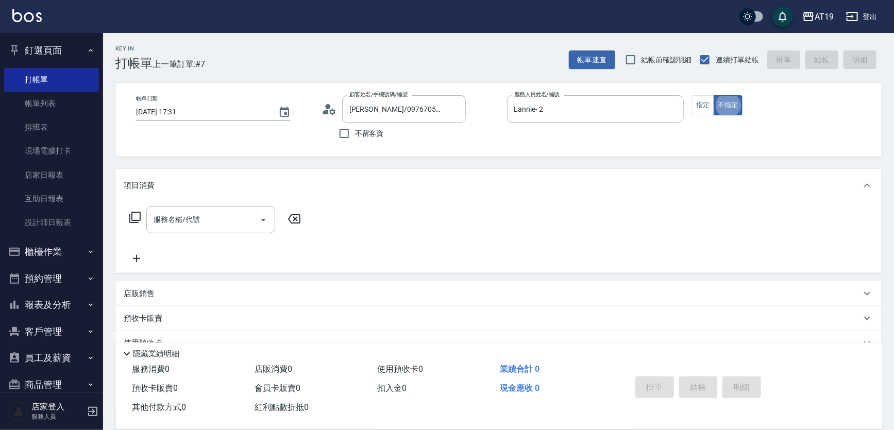
type button "false"
click at [706, 105] on button "指定" at bounding box center [703, 105] width 22 height 20
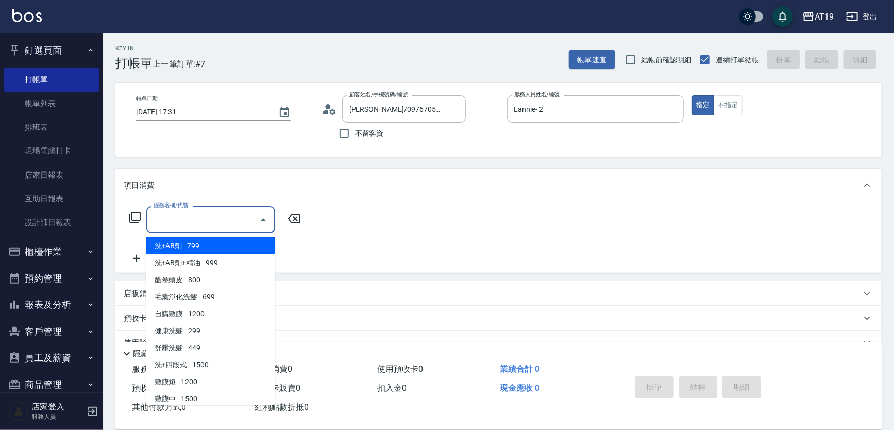
drag, startPoint x: 210, startPoint y: 210, endPoint x: 237, endPoint y: 153, distance: 63.0
click at [210, 209] on div "服務名稱/代號" at bounding box center [210, 219] width 129 height 27
click at [176, 223] on input "服務名稱/代號" at bounding box center [203, 220] width 104 height 18
type input "501"
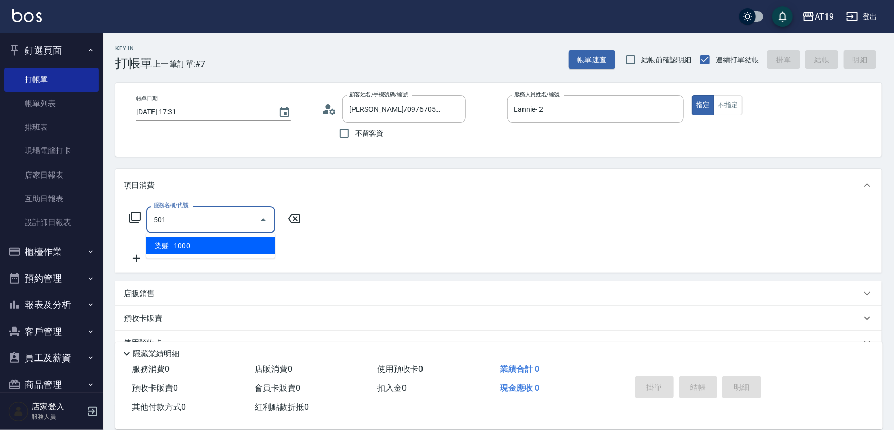
type input "100"
type input "染髮(501)"
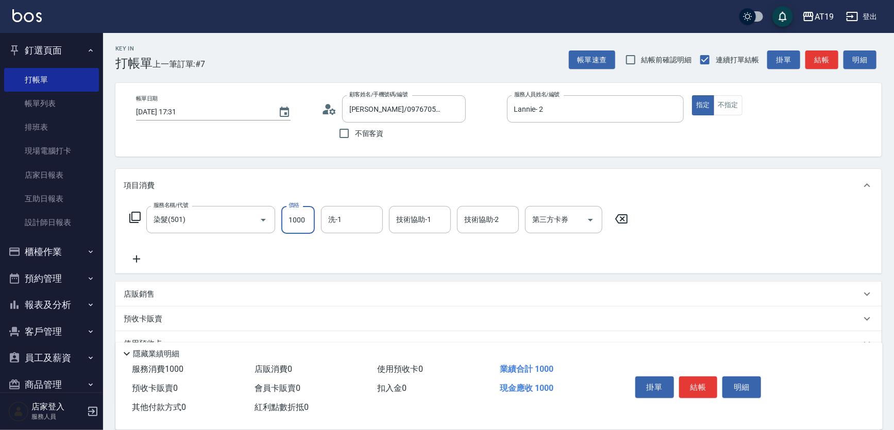
type input "2"
type input "0"
type input "240"
type input "20"
type input "2400"
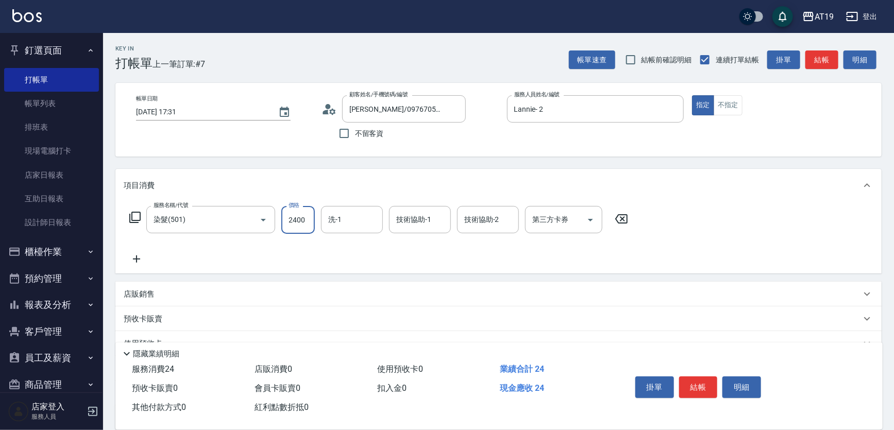
type input "240"
type input "2400"
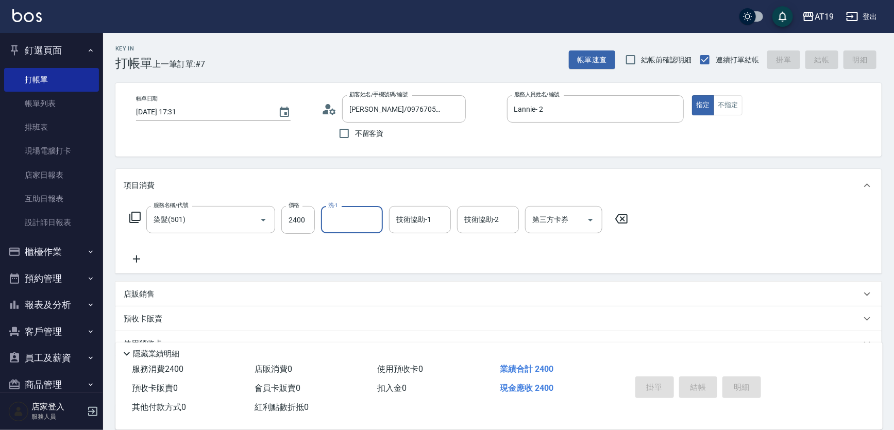
type input "0"
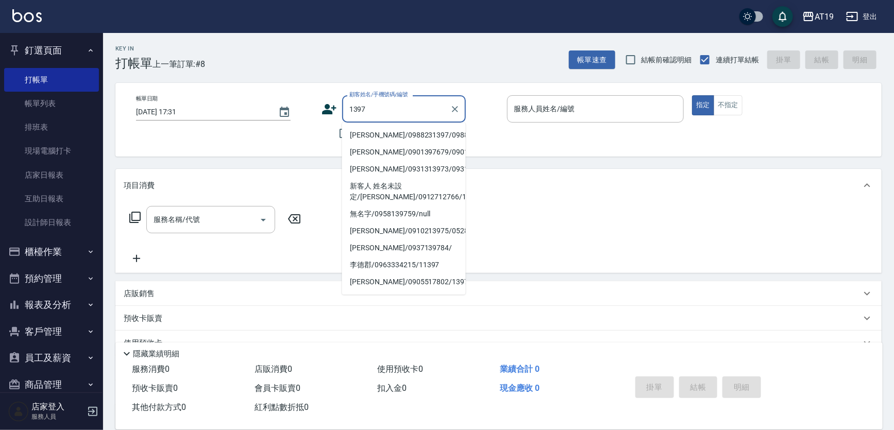
type input "[PERSON_NAME]/0988231397/0988231397"
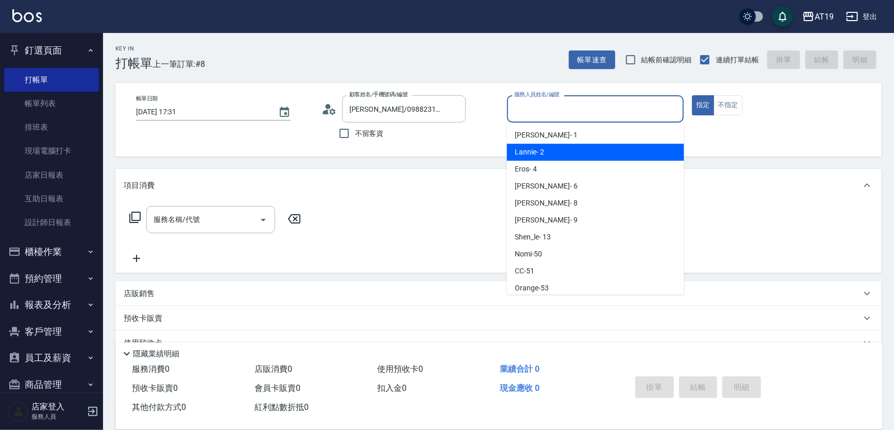
type input "Lannie- 2"
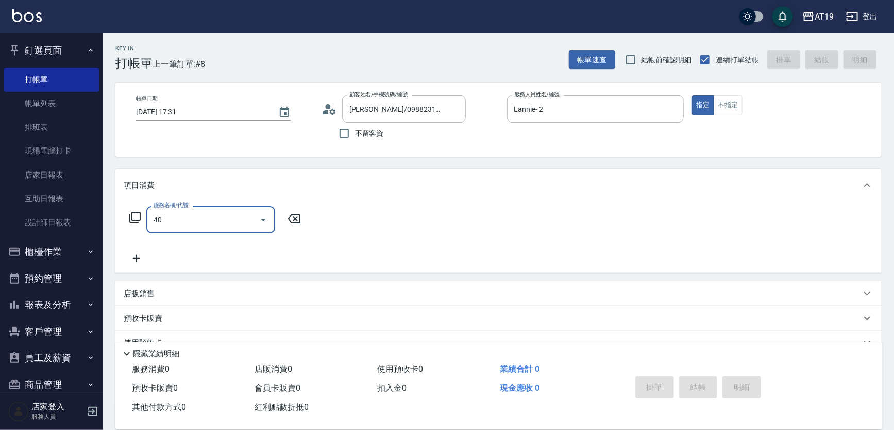
type input "401"
type input "30"
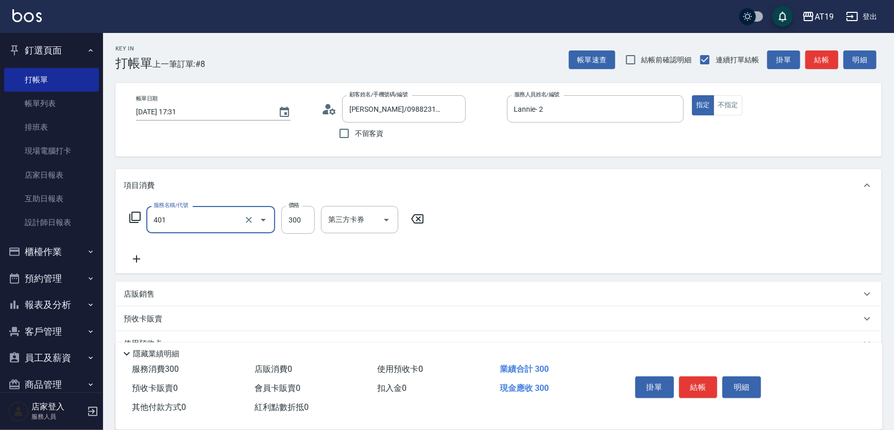
type input "剪髮(401)"
click at [331, 109] on icon at bounding box center [332, 111] width 6 height 6
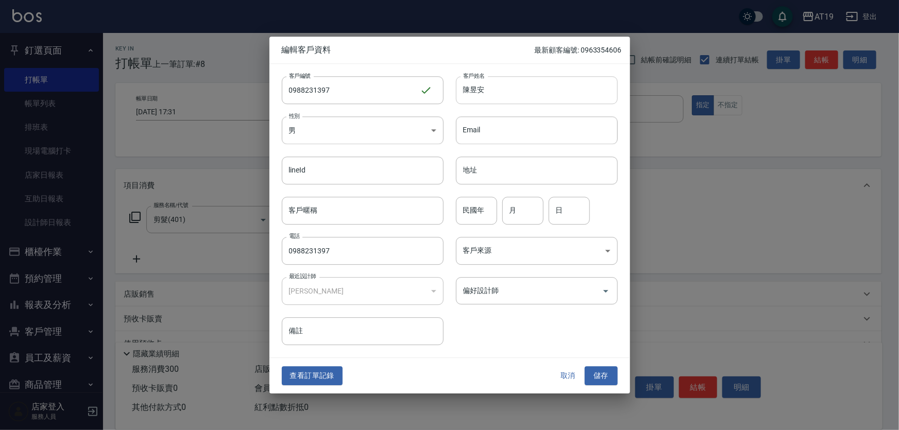
click at [487, 93] on input "陳昱安" at bounding box center [537, 90] width 162 height 28
type input "[PERSON_NAME]"
click at [498, 294] on input "偏好設計師" at bounding box center [529, 291] width 137 height 18
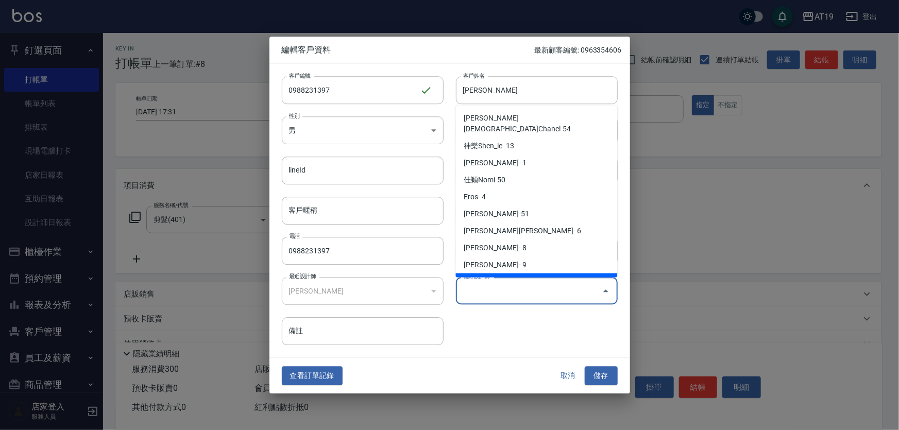
click at [505, 275] on li "藍尼Lannie- 2" at bounding box center [537, 282] width 162 height 17
type input "[PERSON_NAME]"
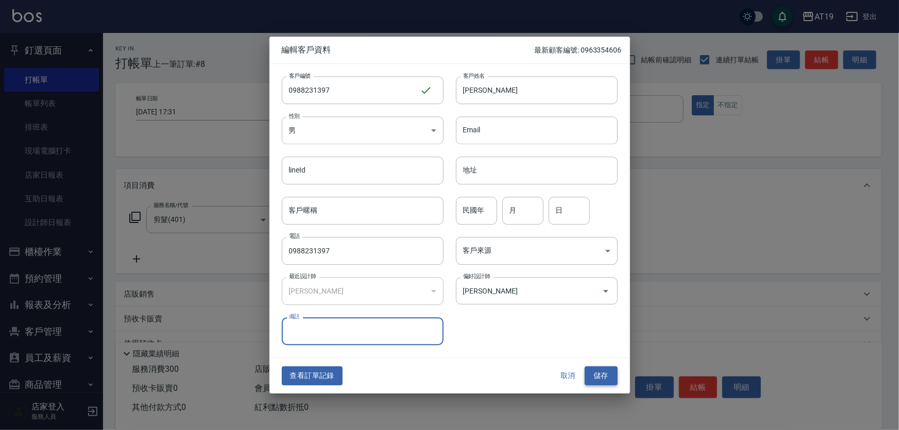
click at [601, 372] on button "儲存" at bounding box center [601, 376] width 33 height 19
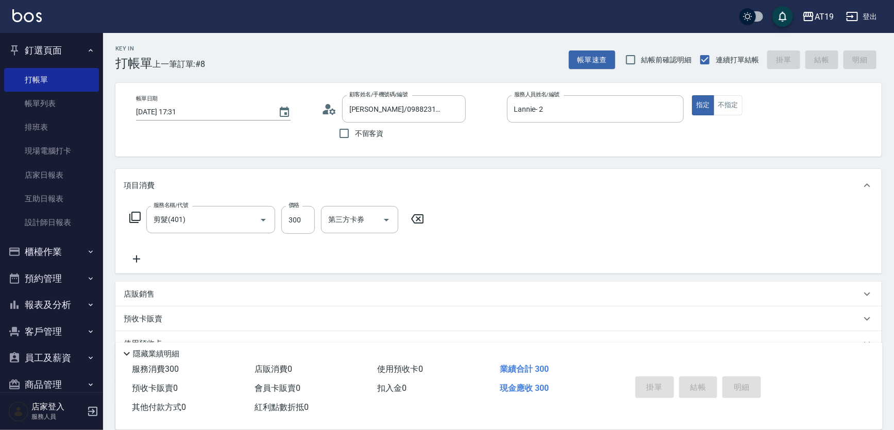
type input "[DATE] 17:32"
type input "0"
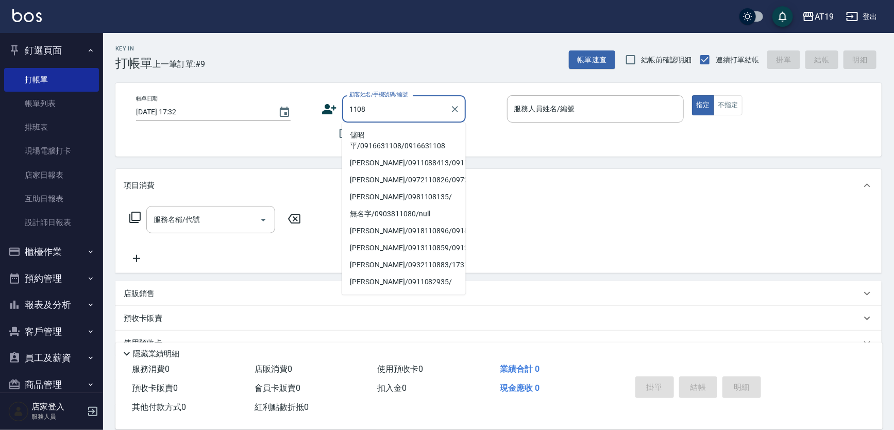
type input "儲昭平/0916631108/0916631108"
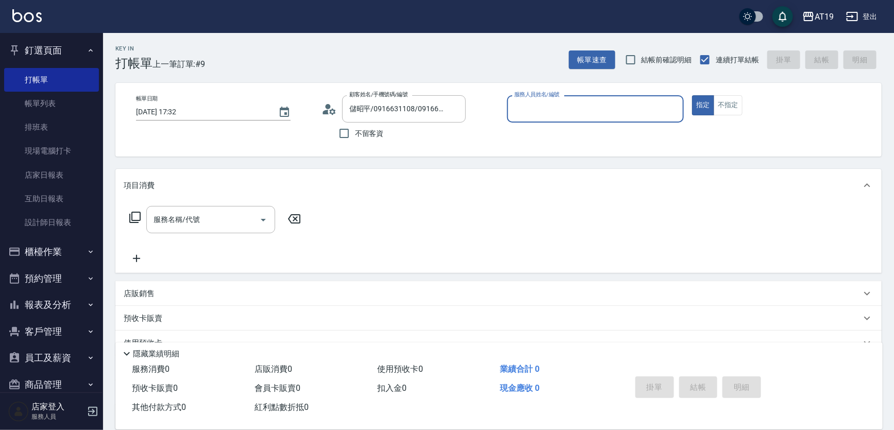
type input "Shen_le- 13"
click at [692, 95] on button "指定" at bounding box center [703, 105] width 22 height 20
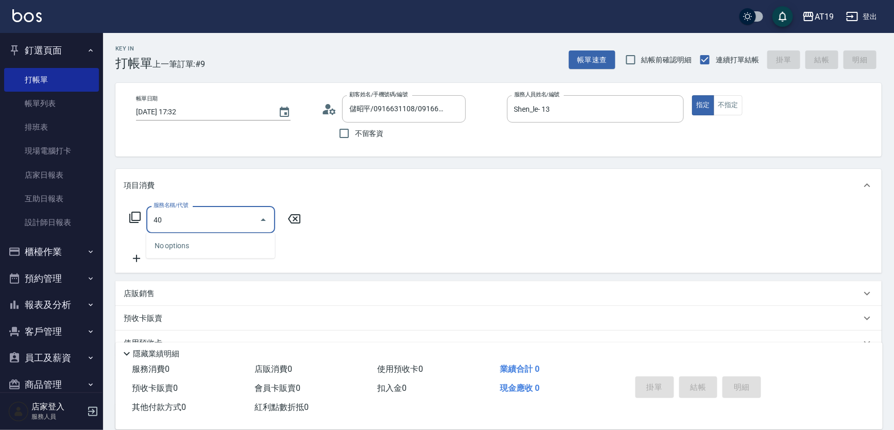
type input "401"
type input "30"
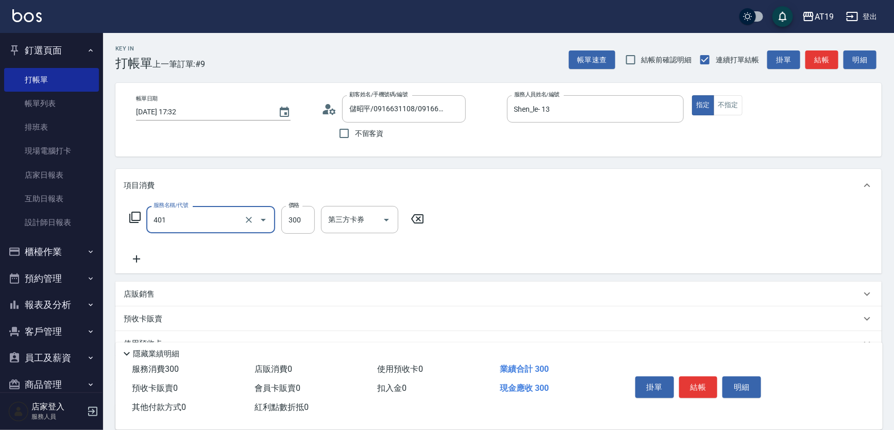
type input "剪髮(401)"
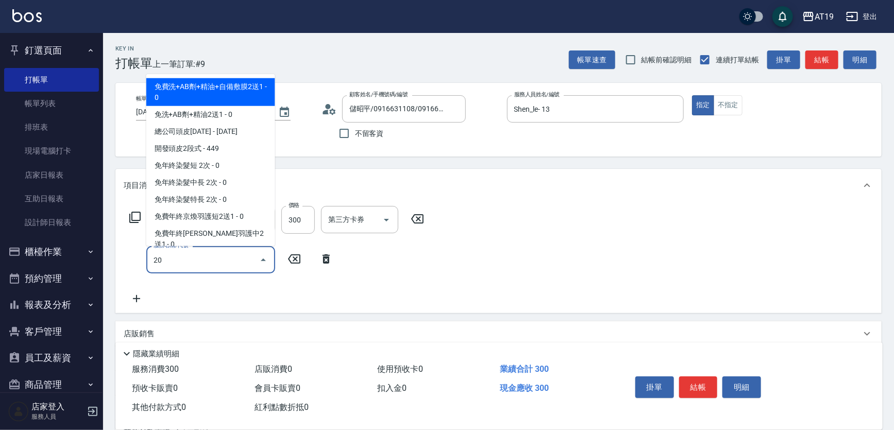
type input "201"
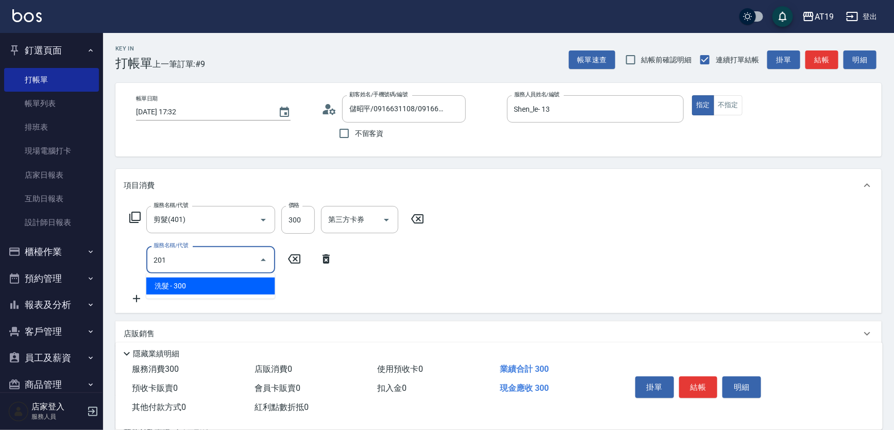
type input "60"
type input "洗髮(201)"
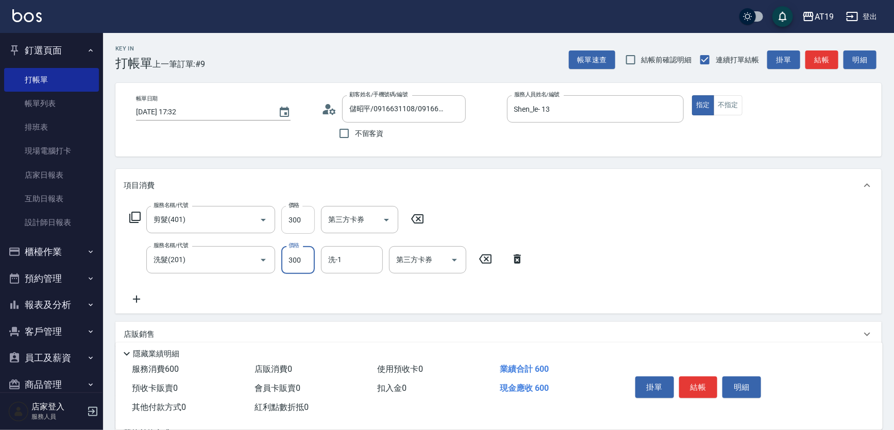
click at [294, 231] on input "300" at bounding box center [298, 220] width 34 height 28
type input "4"
type input "30"
type input "40"
type input "70"
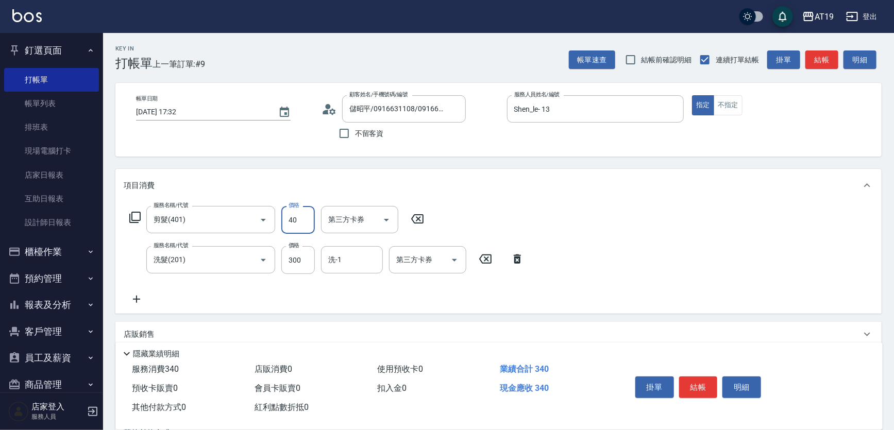
type input "400"
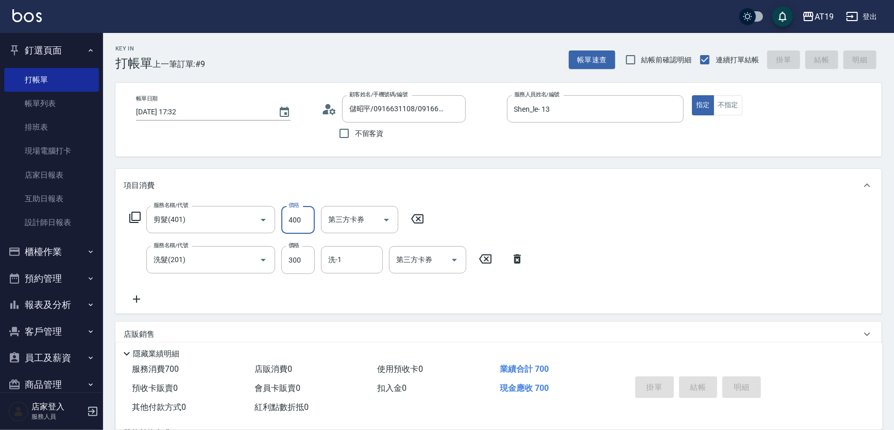
type input "0"
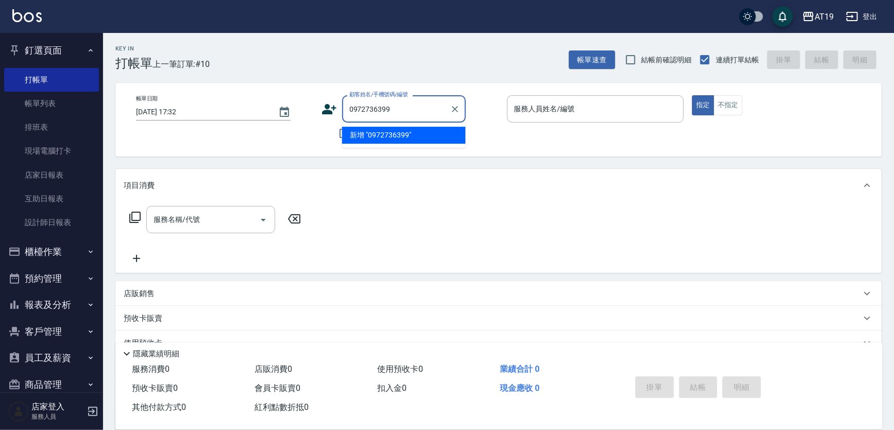
type input "0972736399"
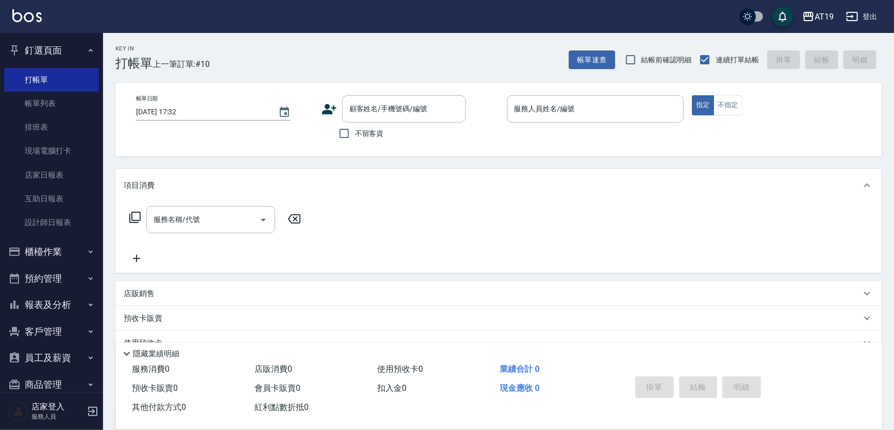
click at [327, 108] on icon at bounding box center [329, 109] width 14 height 10
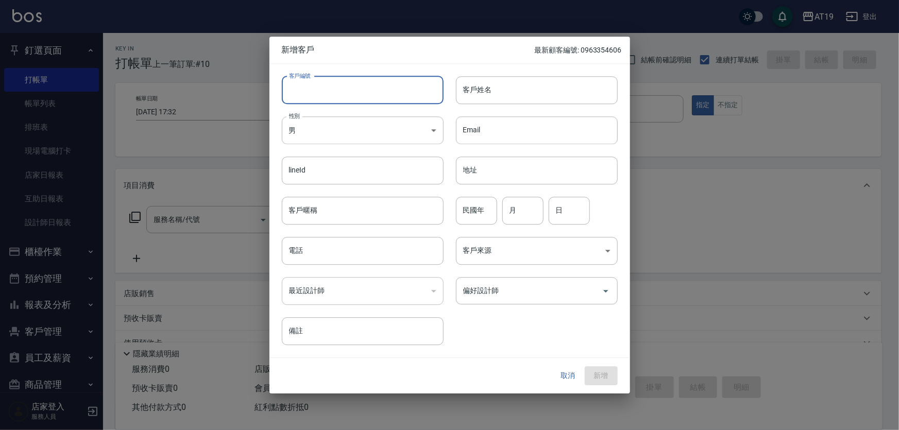
click at [352, 100] on input "客戶編號" at bounding box center [363, 90] width 162 height 28
paste input "0972736399"
type input "0972736399"
paste input "0972736399"
click at [344, 252] on input "電話" at bounding box center [363, 251] width 162 height 28
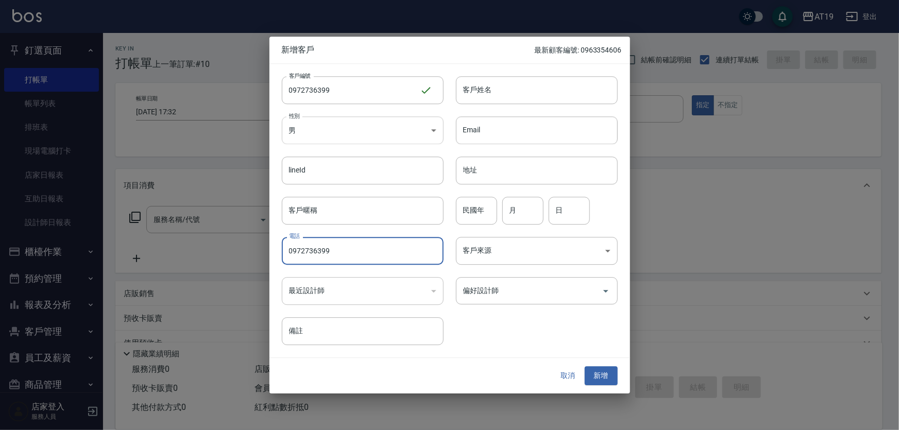
type input "0972736399"
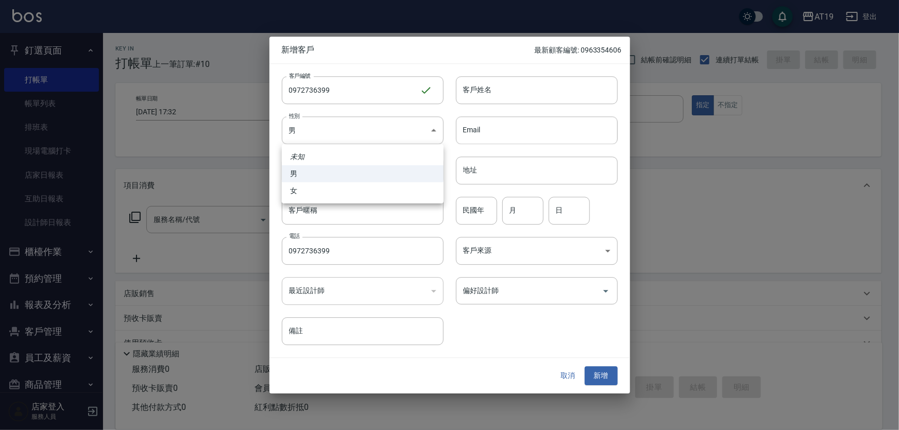
drag, startPoint x: 332, startPoint y: 120, endPoint x: 336, endPoint y: 146, distance: 26.6
click at [332, 123] on body "AT19 登出 釘選頁面 打帳單 帳單列表 排班表 現場電腦打卡 店家日報表 互助日報表 設計師日報表 櫃檯作業 打帳單 帳單列表 現金收支登錄 高階收支登錄…" at bounding box center [449, 263] width 899 height 527
drag, startPoint x: 344, startPoint y: 196, endPoint x: 356, endPoint y: 188, distance: 14.9
click at [345, 193] on li "女" at bounding box center [363, 190] width 162 height 17
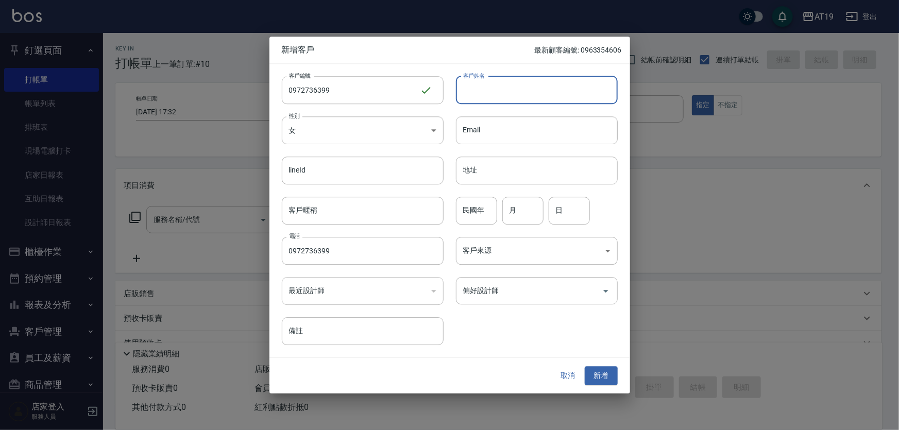
drag, startPoint x: 483, startPoint y: 93, endPoint x: 482, endPoint y: 88, distance: 5.4
click at [483, 92] on input "客戶姓名" at bounding box center [537, 90] width 162 height 28
click at [397, 128] on body "AT19 登出 釘選頁面 打帳單 帳單列表 排班表 現場電腦打卡 店家日報表 互助日報表 設計師日報表 櫃檯作業 打帳單 帳單列表 現金收支登錄 高階收支登錄…" at bounding box center [449, 263] width 899 height 527
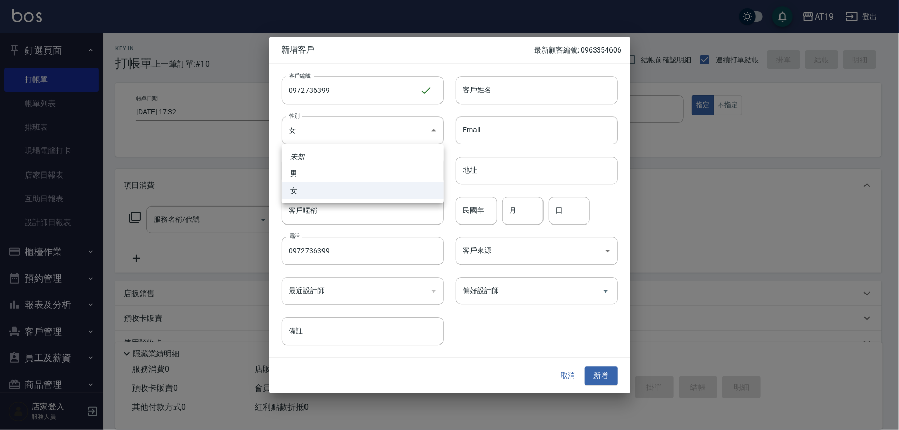
drag, startPoint x: 393, startPoint y: 174, endPoint x: 415, endPoint y: 148, distance: 34.7
click at [397, 170] on li "男" at bounding box center [363, 173] width 162 height 17
type input "[DEMOGRAPHIC_DATA]"
drag, startPoint x: 476, startPoint y: 95, endPoint x: 464, endPoint y: 77, distance: 21.7
click at [476, 95] on input "客戶姓名" at bounding box center [537, 90] width 162 height 28
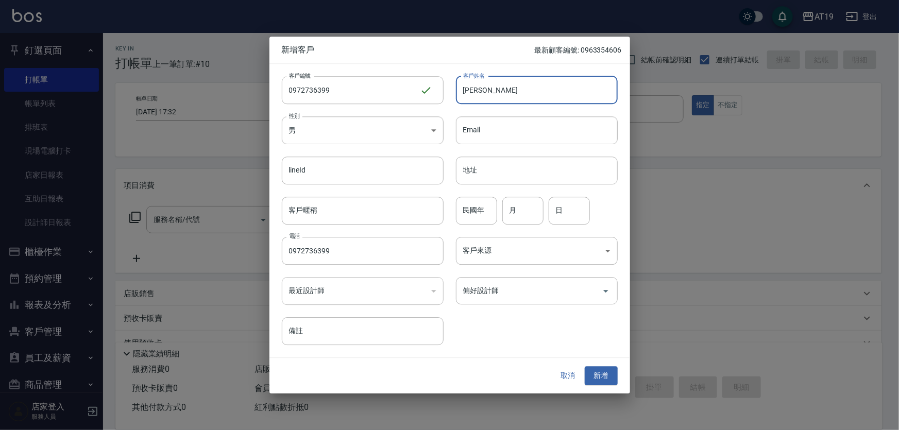
type input "[PERSON_NAME]"
type input "01"
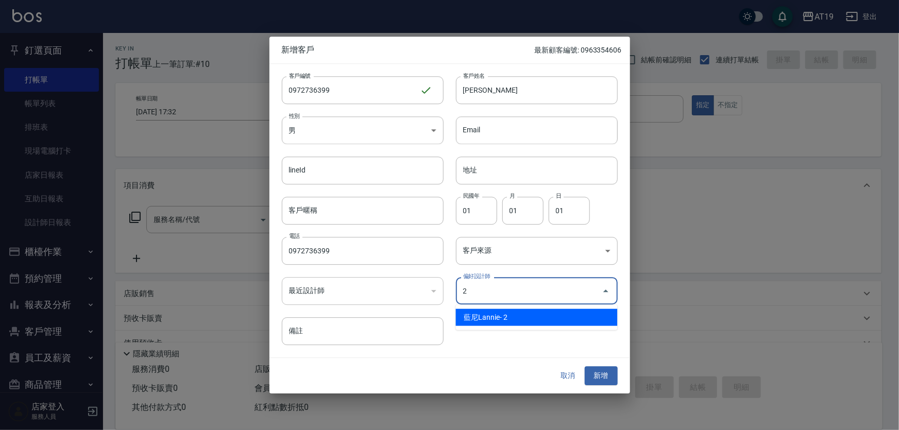
type input "[PERSON_NAME]"
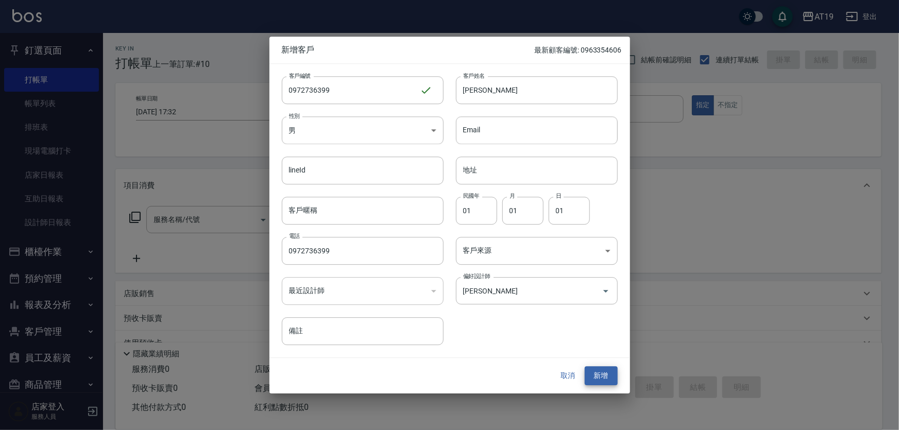
click at [585, 367] on button "新增" at bounding box center [601, 376] width 33 height 19
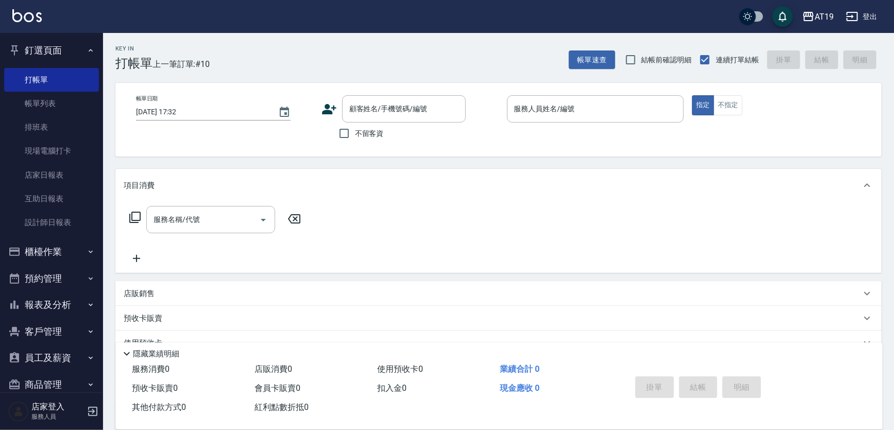
drag, startPoint x: 418, startPoint y: 122, endPoint x: 416, endPoint y: 72, distance: 50.0
click at [418, 122] on div "顧客姓名/手機號碼/編號" at bounding box center [404, 108] width 124 height 27
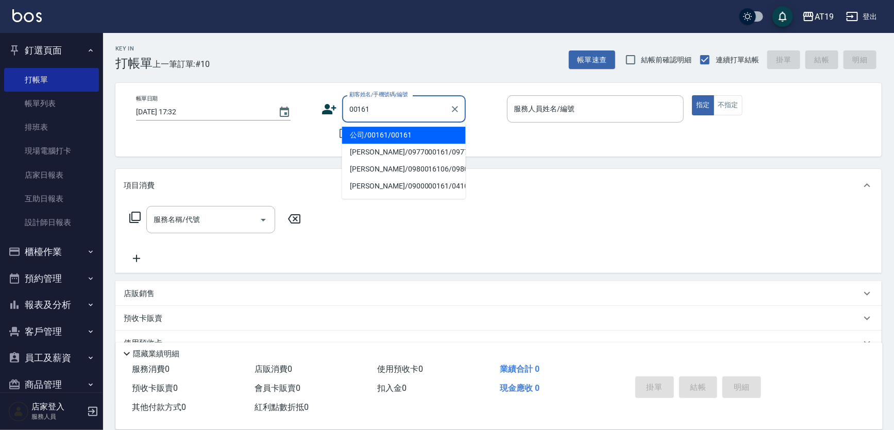
type input "公司/00161/00161"
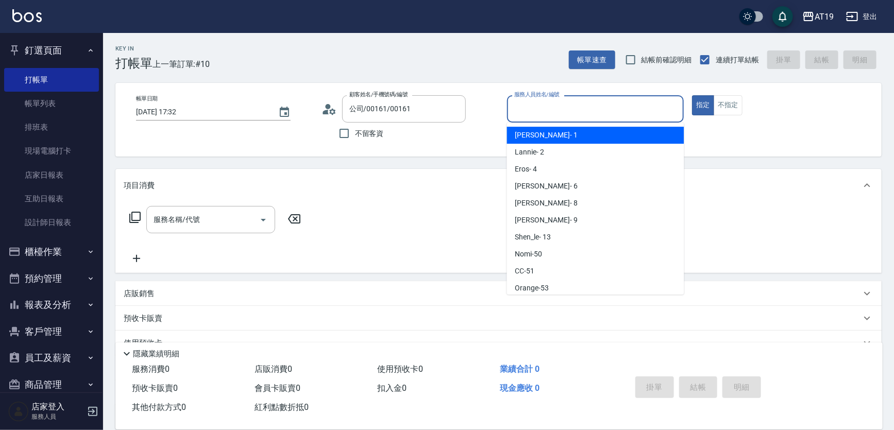
type input "Linda- 1"
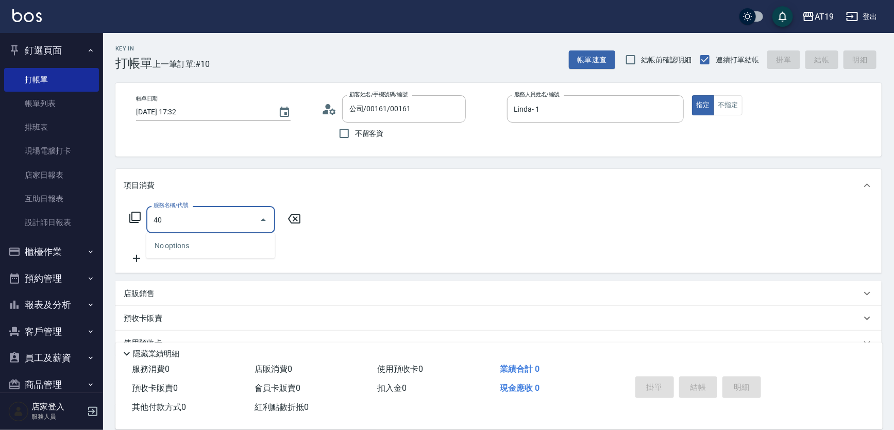
type input "401"
type input "30"
type input "401"
type input "[DATE] 17:33"
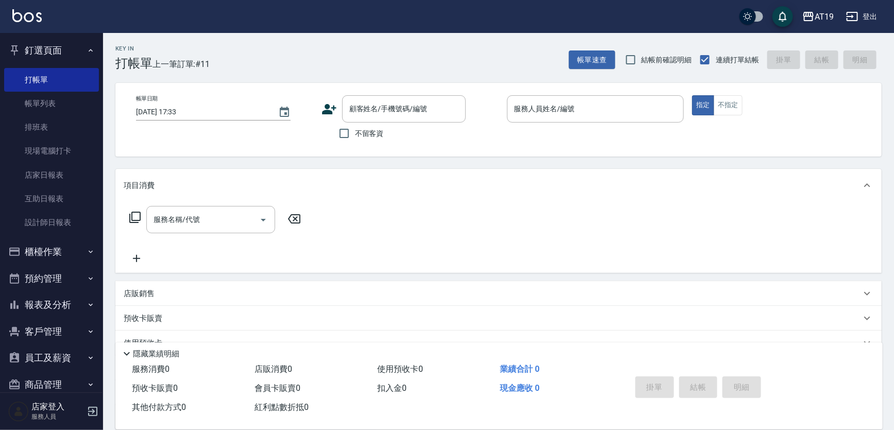
click at [328, 107] on icon at bounding box center [329, 109] width 14 height 10
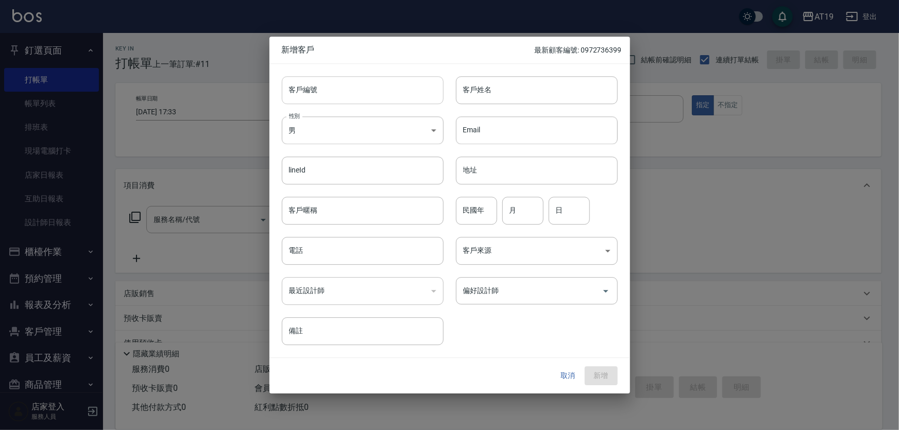
click at [346, 90] on input "客戶編號" at bounding box center [363, 90] width 162 height 28
paste input "0909850210"
drag, startPoint x: 326, startPoint y: 254, endPoint x: 332, endPoint y: 237, distance: 17.6
click at [328, 252] on input "電話" at bounding box center [363, 251] width 162 height 28
paste input "0909850210"
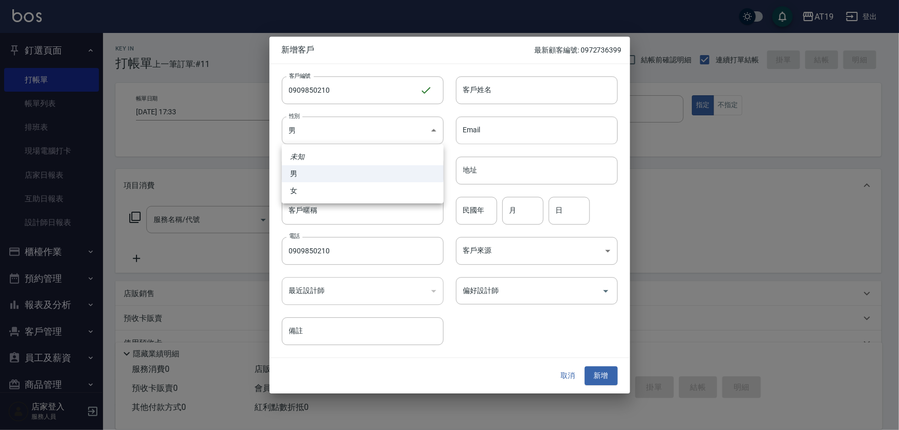
drag, startPoint x: 345, startPoint y: 125, endPoint x: 347, endPoint y: 162, distance: 37.2
click at [344, 135] on body "AT19 登出 釘選頁面 打帳單 帳單列表 排班表 現場電腦打卡 店家日報表 互助日報表 設計師日報表 櫃檯作業 打帳單 帳單列表 現金收支登錄 高階收支登錄…" at bounding box center [449, 263] width 899 height 527
drag, startPoint x: 354, startPoint y: 184, endPoint x: 370, endPoint y: 178, distance: 17.0
click at [356, 187] on li "女" at bounding box center [363, 190] width 162 height 17
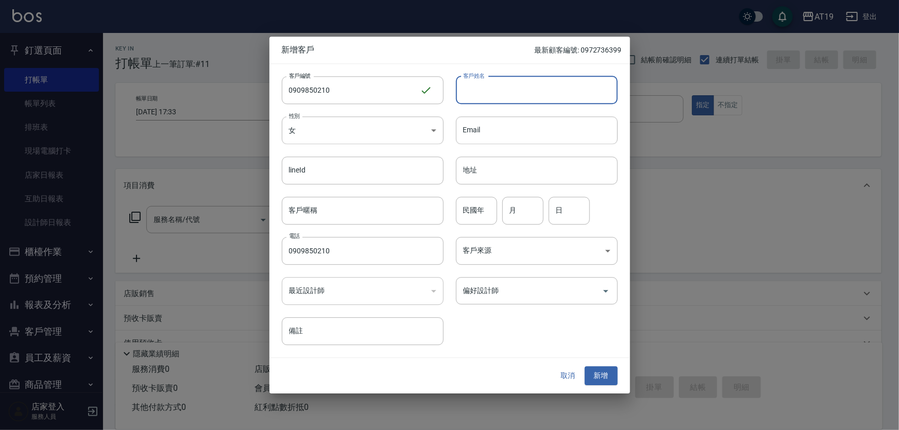
drag, startPoint x: 472, startPoint y: 95, endPoint x: 465, endPoint y: 62, distance: 33.2
click at [472, 91] on input "客戶姓名" at bounding box center [537, 90] width 162 height 28
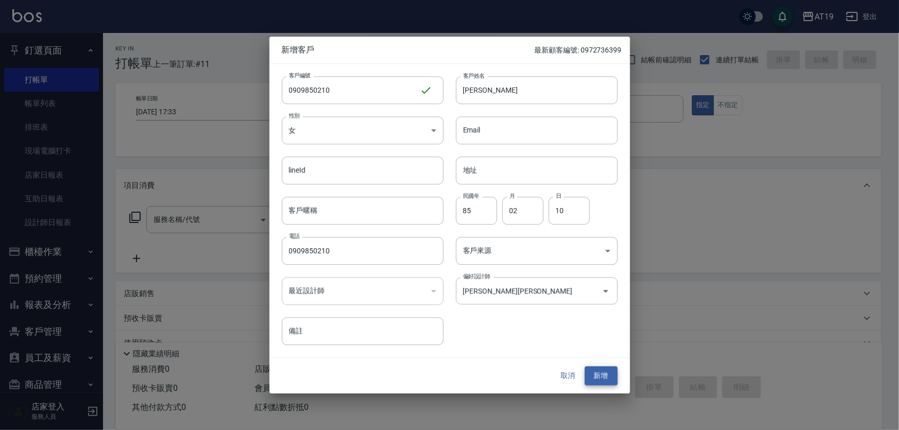
click at [585, 367] on button "新增" at bounding box center [601, 376] width 33 height 19
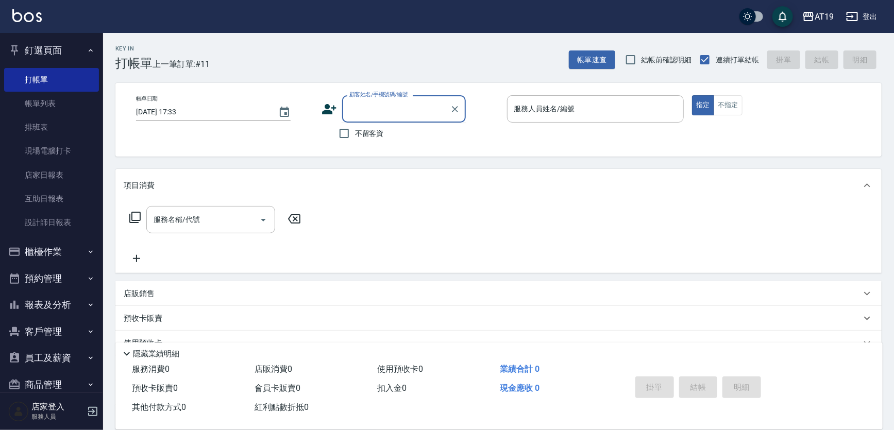
click at [388, 107] on input "顧客姓名/手機號碼/編號" at bounding box center [396, 109] width 99 height 18
click at [324, 113] on icon at bounding box center [329, 109] width 14 height 10
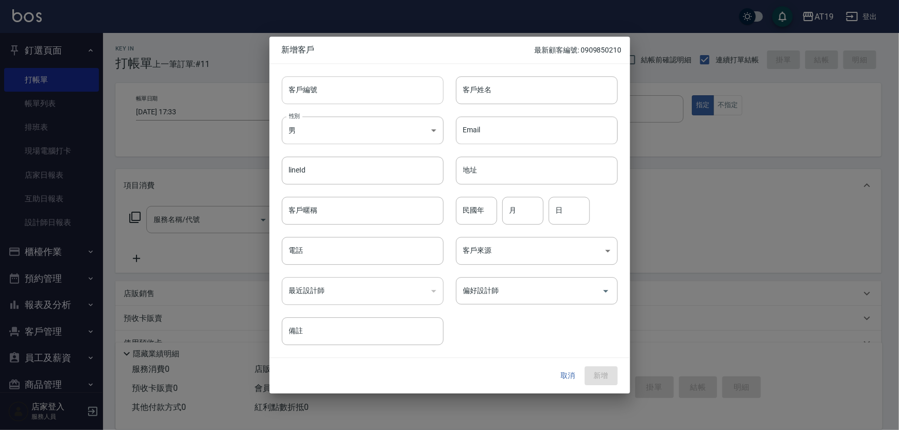
click at [343, 87] on input "客戶編號" at bounding box center [363, 90] width 162 height 28
paste input "0984082605"
click at [351, 286] on div "​" at bounding box center [363, 291] width 162 height 28
click at [353, 252] on input "電話" at bounding box center [363, 251] width 162 height 28
paste input "0984082605"
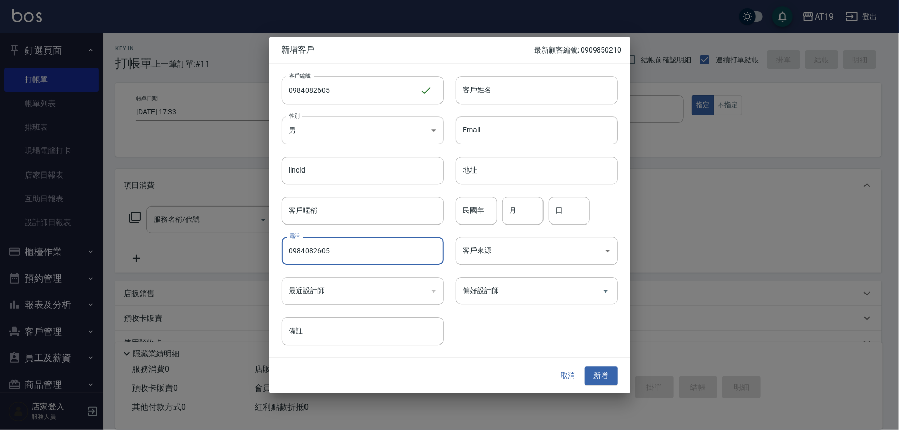
click at [346, 120] on body "AT19 登出 釘選頁面 打帳單 帳單列表 排班表 現場電腦打卡 店家日報表 互助日報表 設計師日報表 櫃檯作業 打帳單 帳單列表 現金收支登錄 高階收支登錄…" at bounding box center [449, 263] width 899 height 527
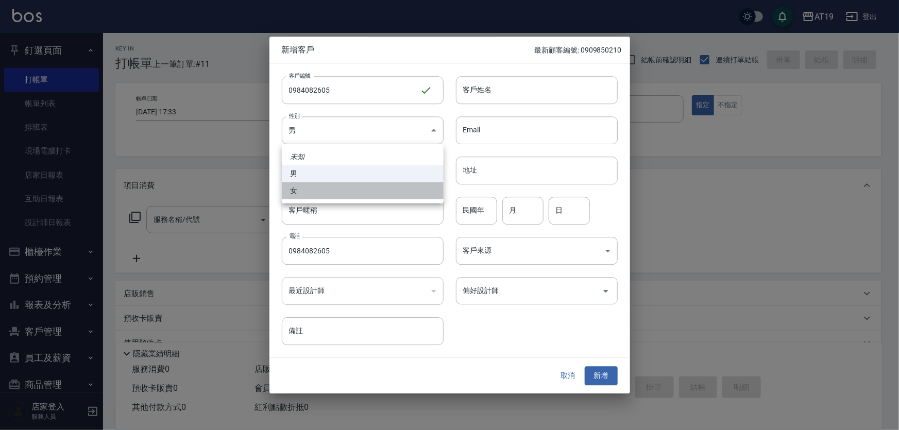
click at [348, 189] on li "女" at bounding box center [363, 190] width 162 height 17
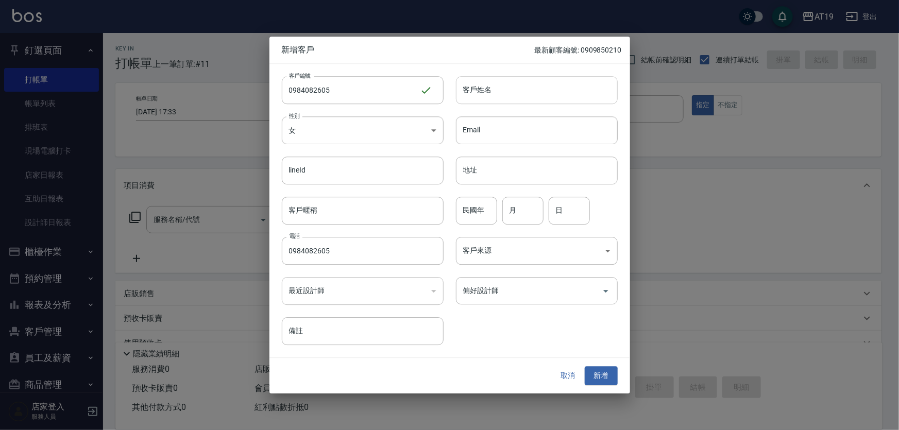
drag, startPoint x: 506, startPoint y: 88, endPoint x: 492, endPoint y: 82, distance: 15.5
click at [506, 88] on input "客戶姓名" at bounding box center [537, 90] width 162 height 28
click at [585, 367] on button "新增" at bounding box center [601, 376] width 33 height 19
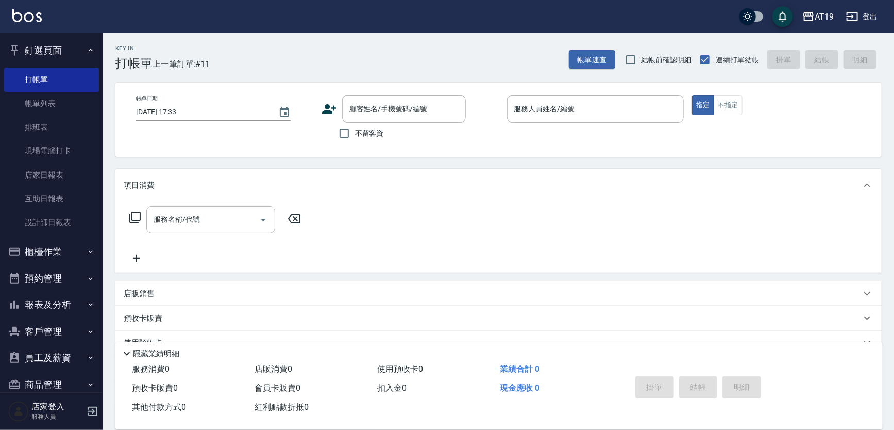
drag, startPoint x: 378, startPoint y: 113, endPoint x: 397, endPoint y: 81, distance: 37.2
click at [380, 109] on input "顧客姓名/手機號碼/編號" at bounding box center [396, 109] width 99 height 18
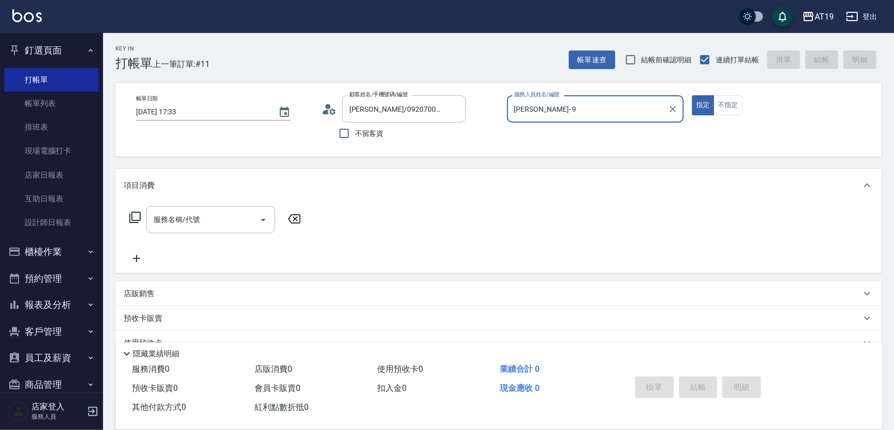
click at [692, 95] on button "指定" at bounding box center [703, 105] width 22 height 20
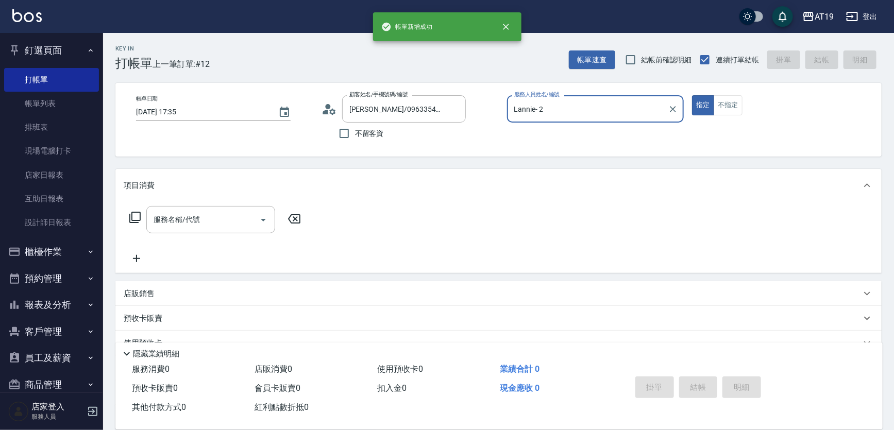
click at [692, 95] on button "指定" at bounding box center [703, 105] width 22 height 20
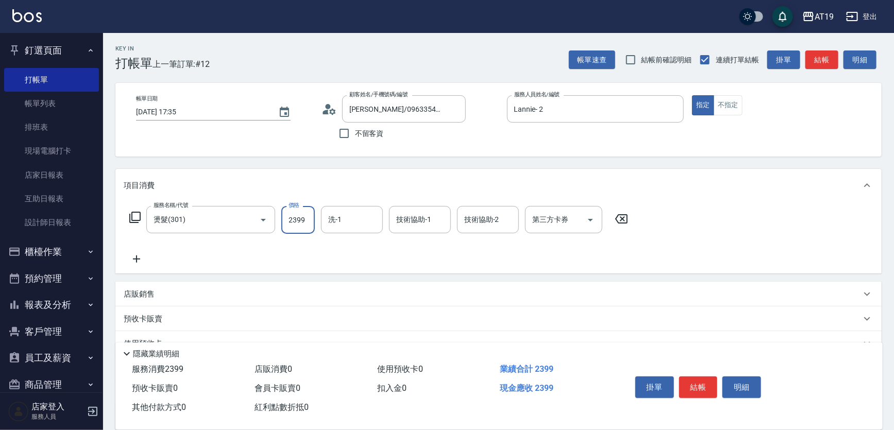
click at [548, 221] on input "第三方卡券" at bounding box center [556, 220] width 53 height 18
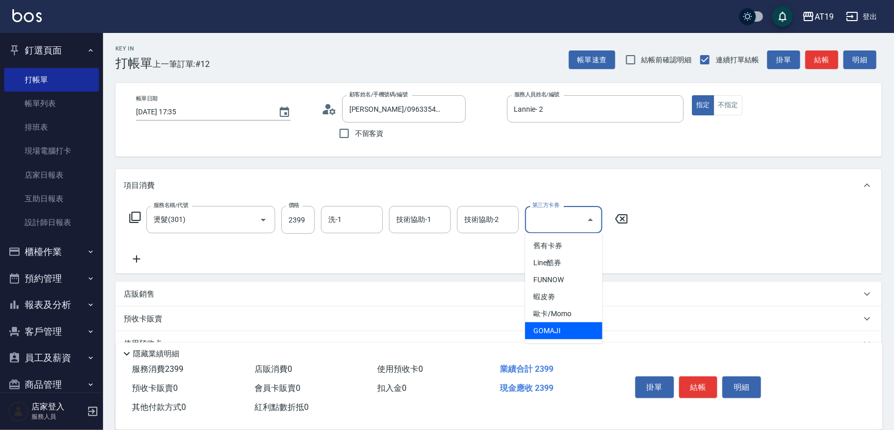
click at [549, 335] on span "GOMAJI" at bounding box center [563, 331] width 77 height 17
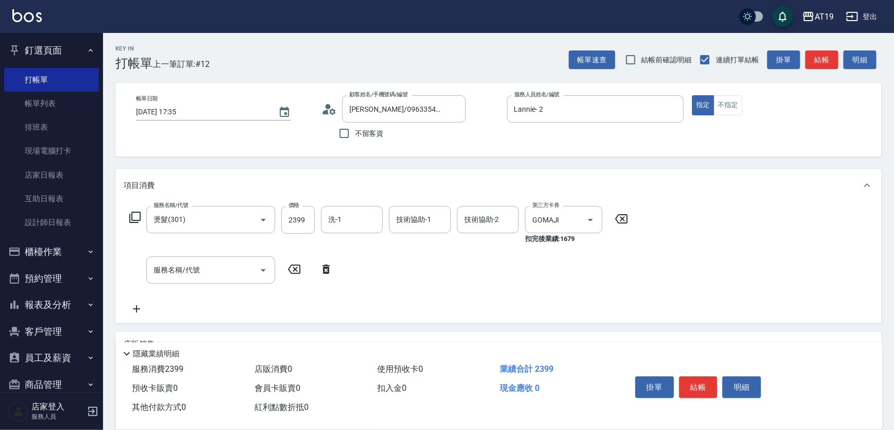
click at [330, 270] on icon at bounding box center [326, 269] width 26 height 12
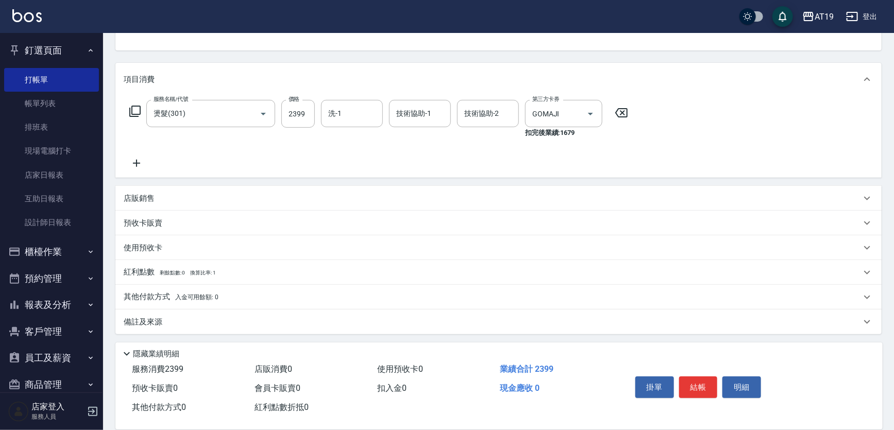
scroll to position [107, 0]
click at [155, 202] on div "店販銷售" at bounding box center [493, 198] width 738 height 11
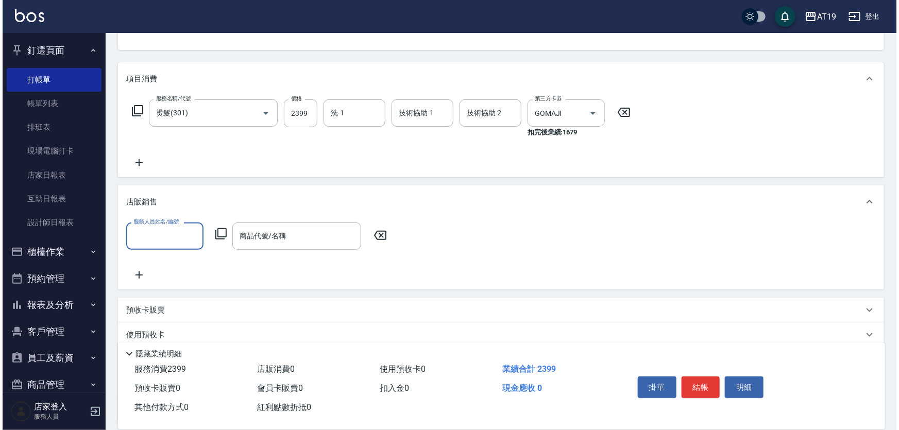
scroll to position [0, 0]
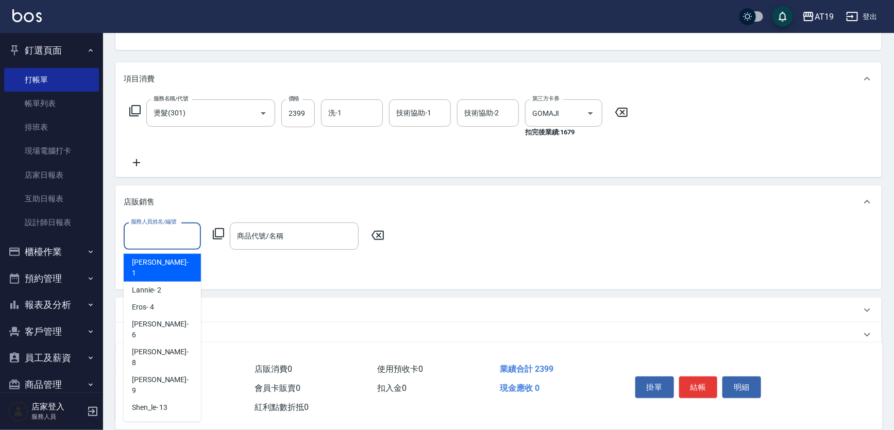
click at [158, 240] on input "服務人員姓名/編號" at bounding box center [162, 236] width 68 height 18
click at [189, 259] on div "Linda - 1" at bounding box center [162, 268] width 77 height 28
click at [158, 242] on input "Linda- 1" at bounding box center [154, 236] width 53 height 18
click at [158, 285] on span "Lannie - 2" at bounding box center [146, 290] width 29 height 11
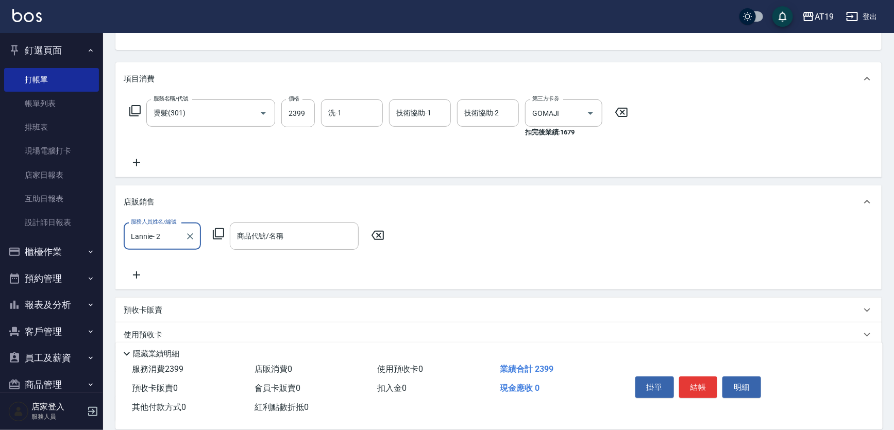
click at [217, 235] on icon at bounding box center [218, 234] width 12 height 12
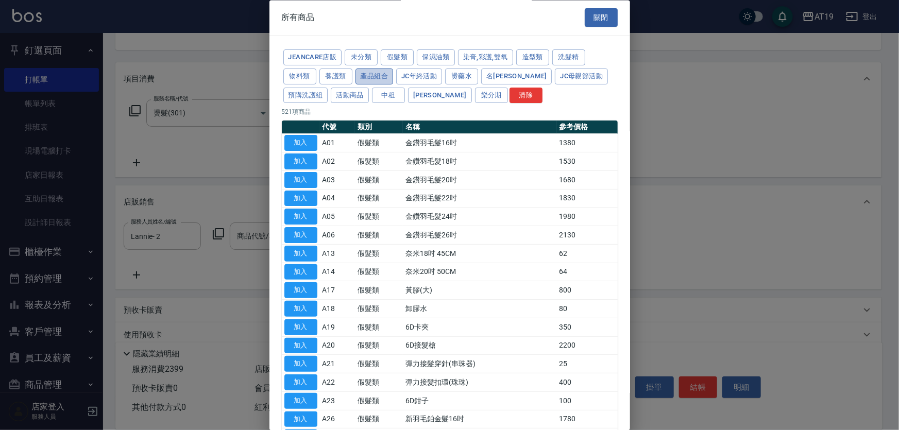
click at [375, 82] on button "產品組合" at bounding box center [375, 77] width 38 height 16
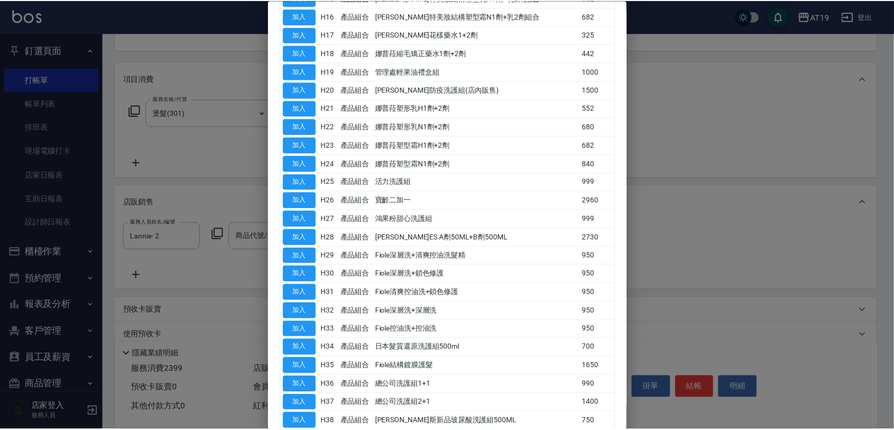
scroll to position [531, 0]
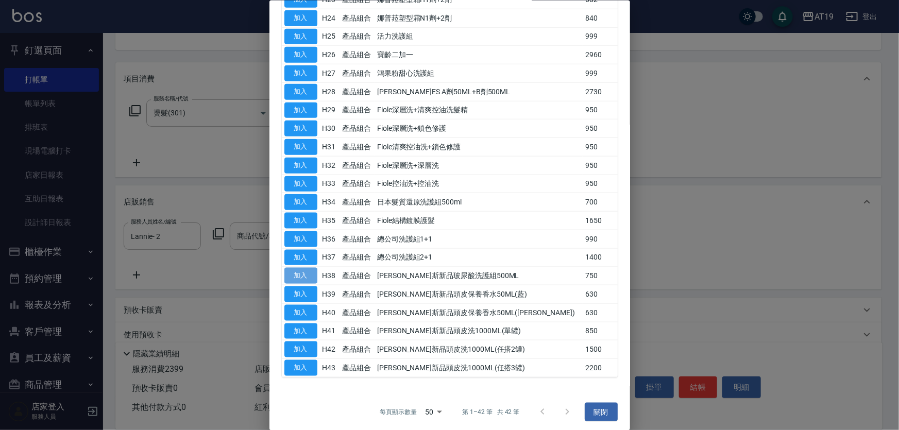
click at [309, 271] on button "加入" at bounding box center [301, 276] width 33 height 16
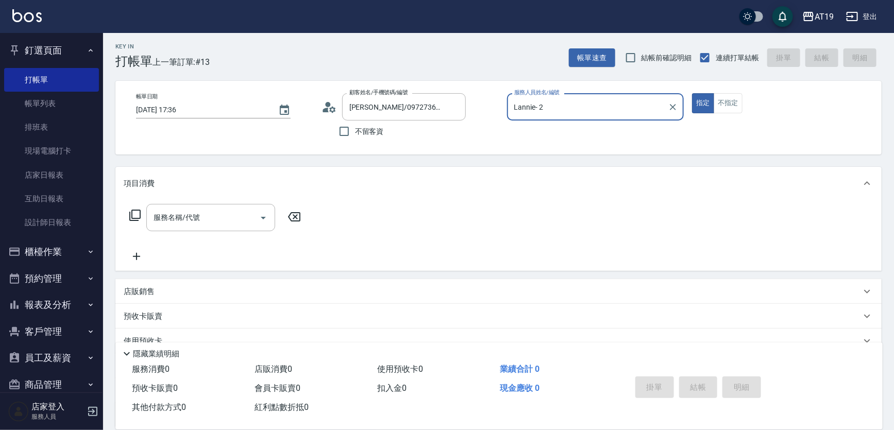
scroll to position [0, 0]
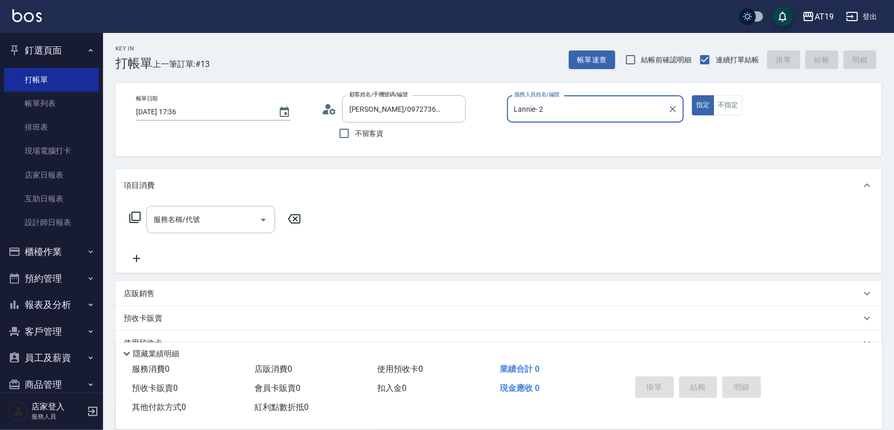
click at [692, 95] on button "指定" at bounding box center [703, 105] width 22 height 20
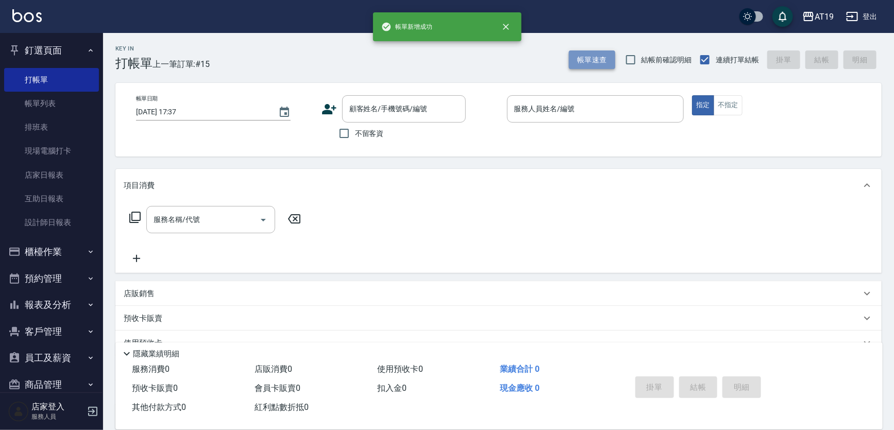
click at [586, 63] on button "帳單速查" at bounding box center [592, 60] width 46 height 19
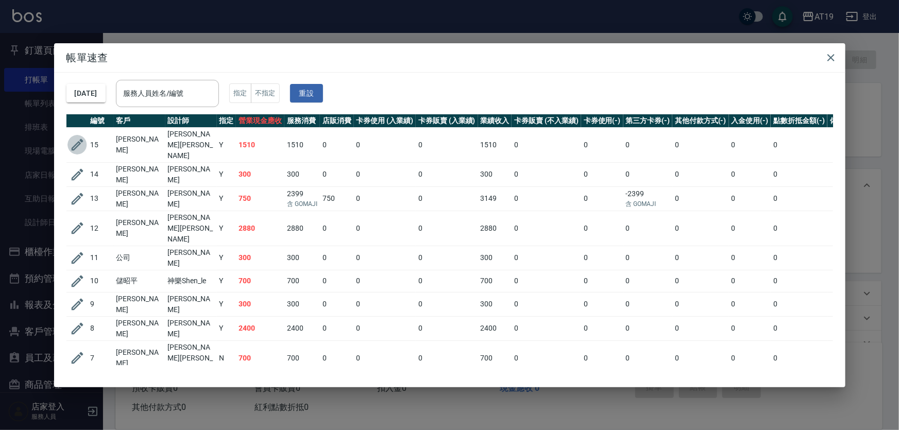
click at [79, 139] on icon "button" at bounding box center [77, 144] width 15 height 15
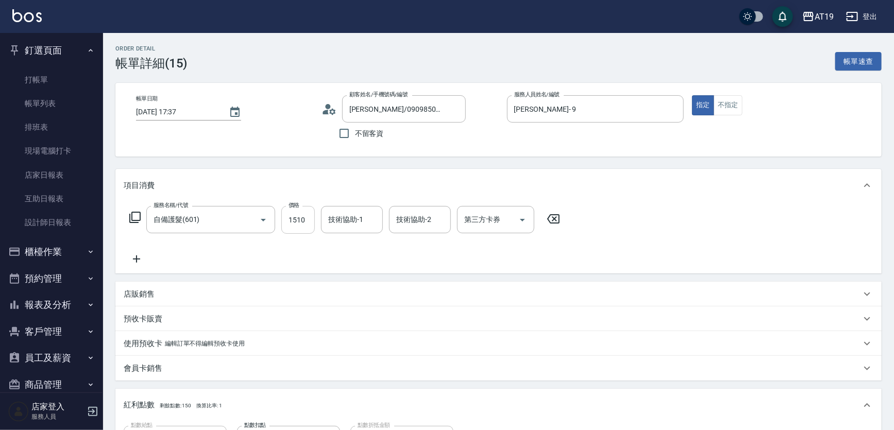
click at [308, 220] on input "1510" at bounding box center [298, 220] width 34 height 28
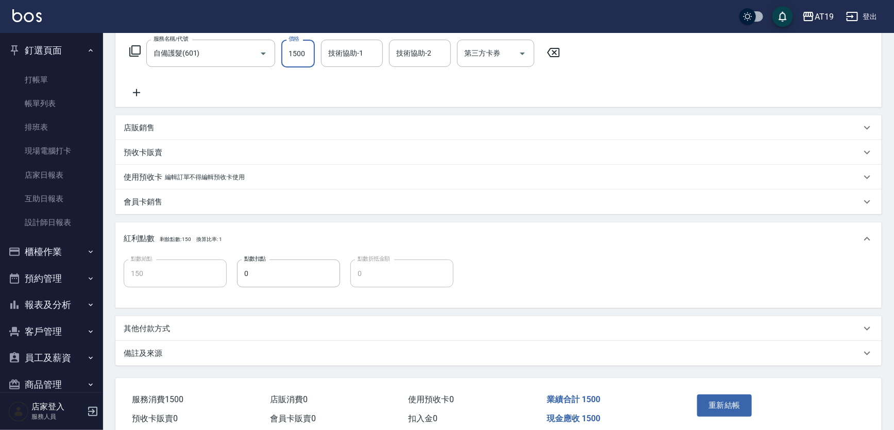
scroll to position [187, 0]
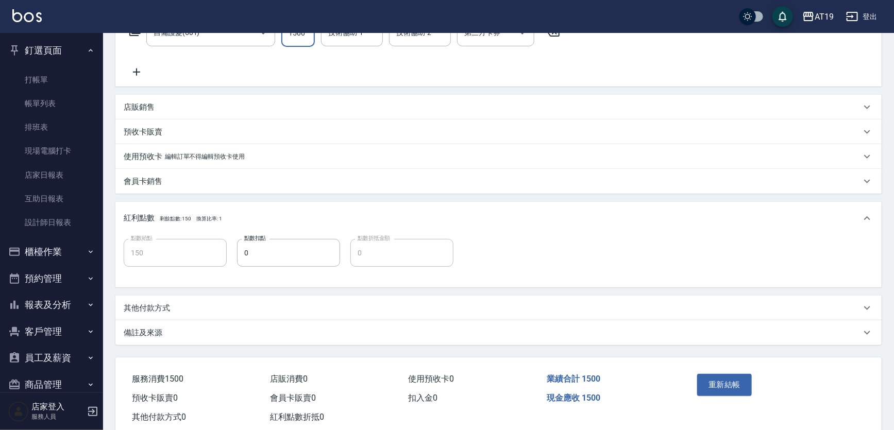
click at [711, 375] on button "重新結帳" at bounding box center [724, 385] width 55 height 22
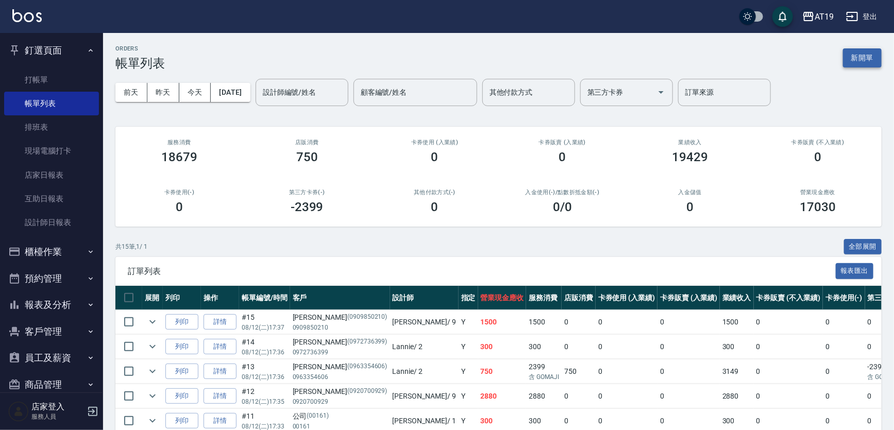
click at [863, 58] on button "新開單" at bounding box center [862, 57] width 39 height 19
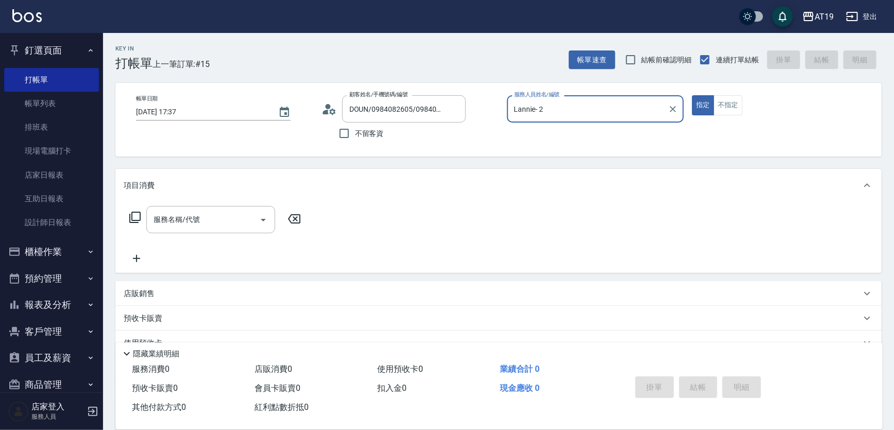
click at [692, 95] on button "指定" at bounding box center [703, 105] width 22 height 20
